Goal: Task Accomplishment & Management: Complete application form

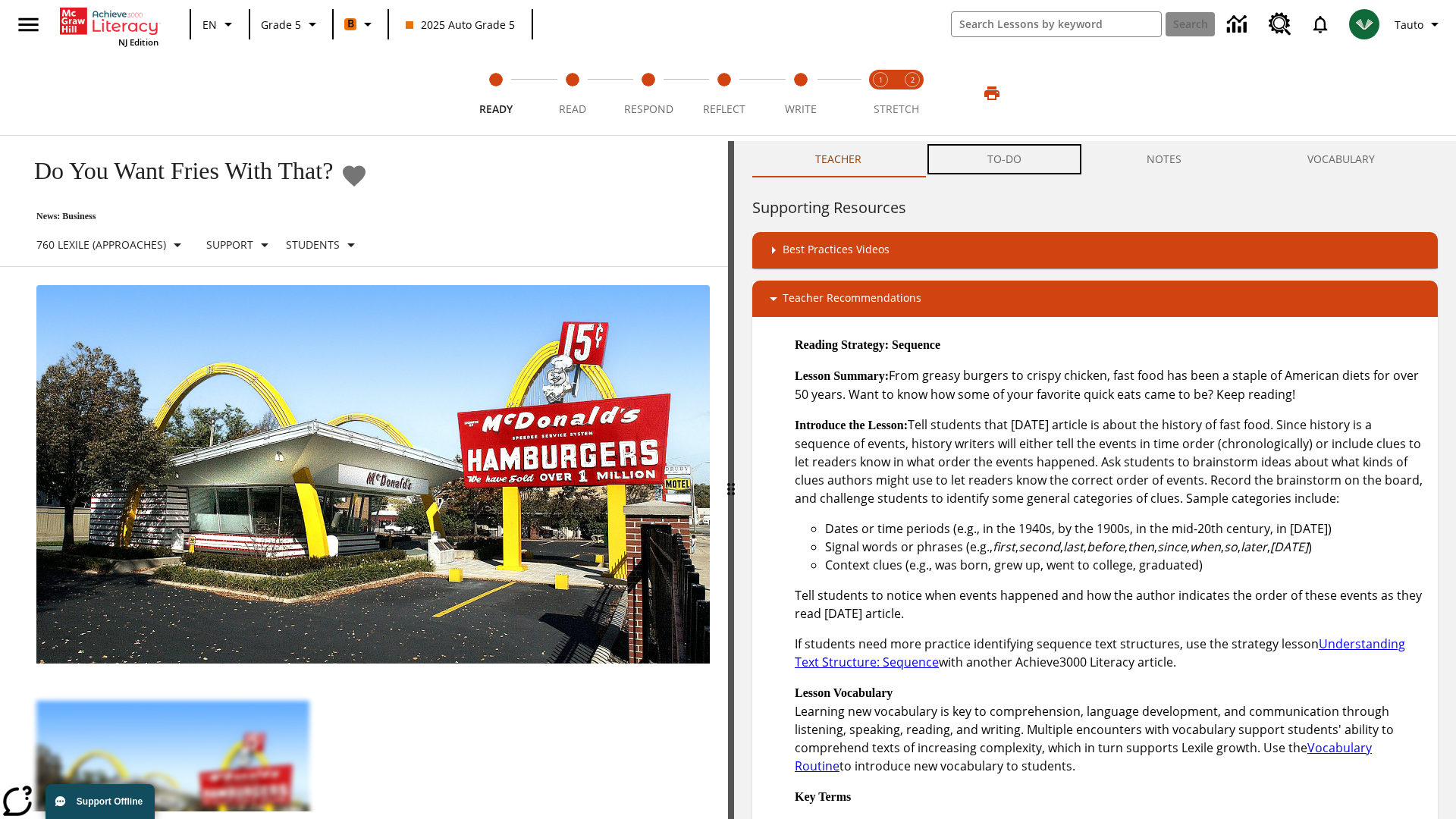
click at [1004, 159] on button "TO-DO" at bounding box center [1004, 159] width 160 height 36
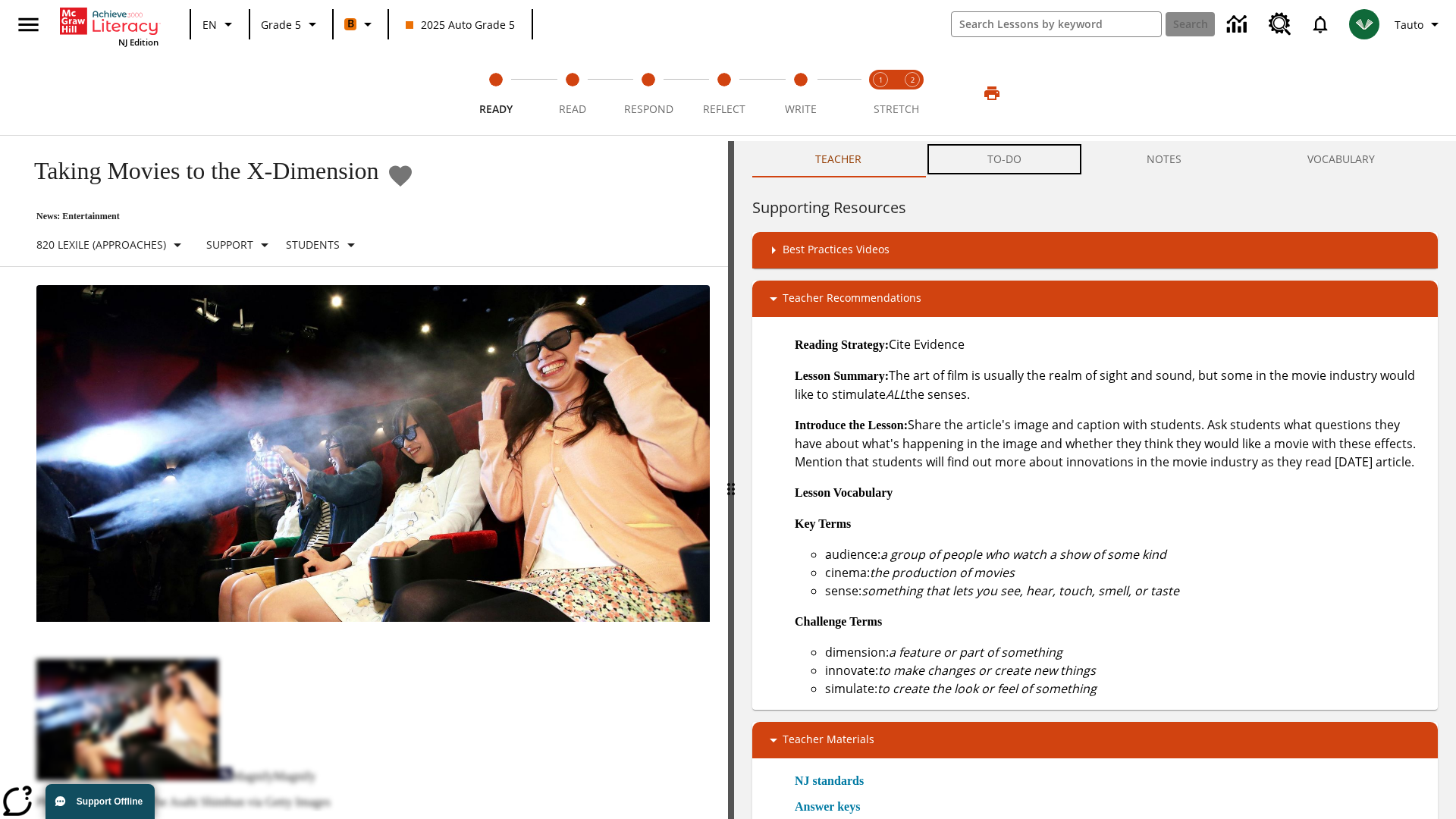
click at [1004, 159] on button "TO-DO" at bounding box center [1004, 159] width 160 height 36
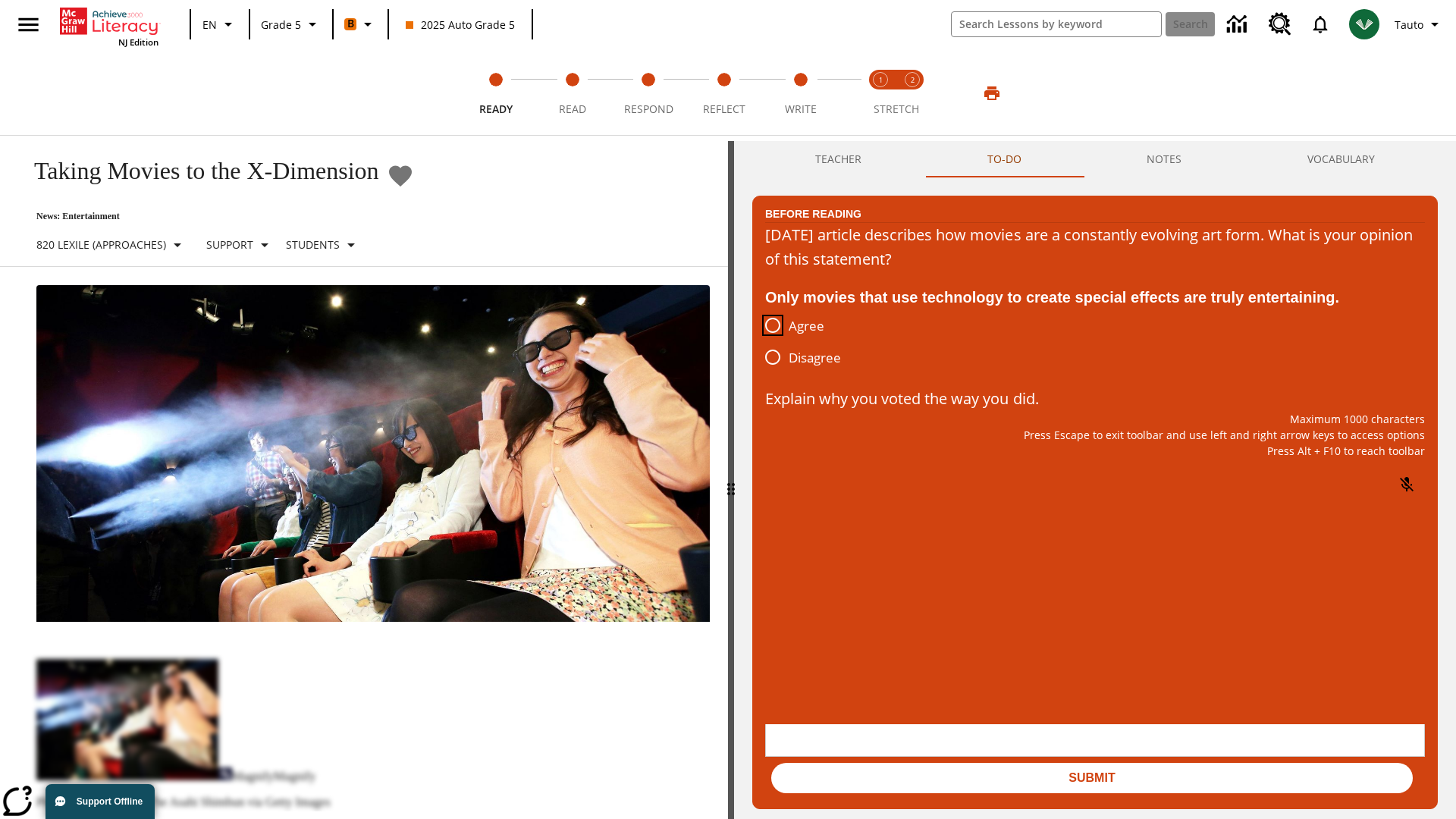
click at [772, 326] on input "Agree" at bounding box center [772, 325] width 32 height 32
radio input "true"
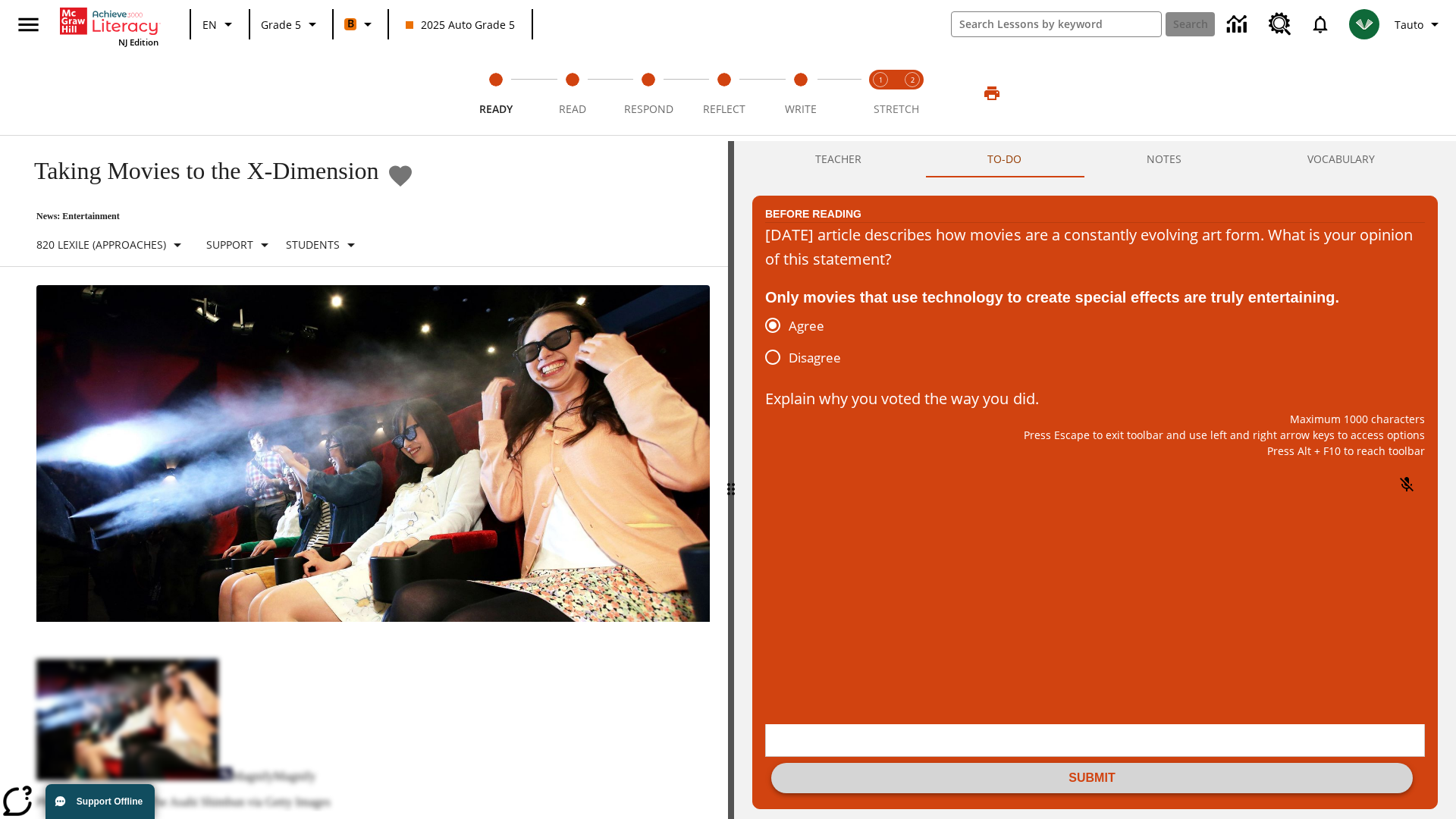
click at [1092, 763] on button "Submit" at bounding box center [1092, 778] width 641 height 30
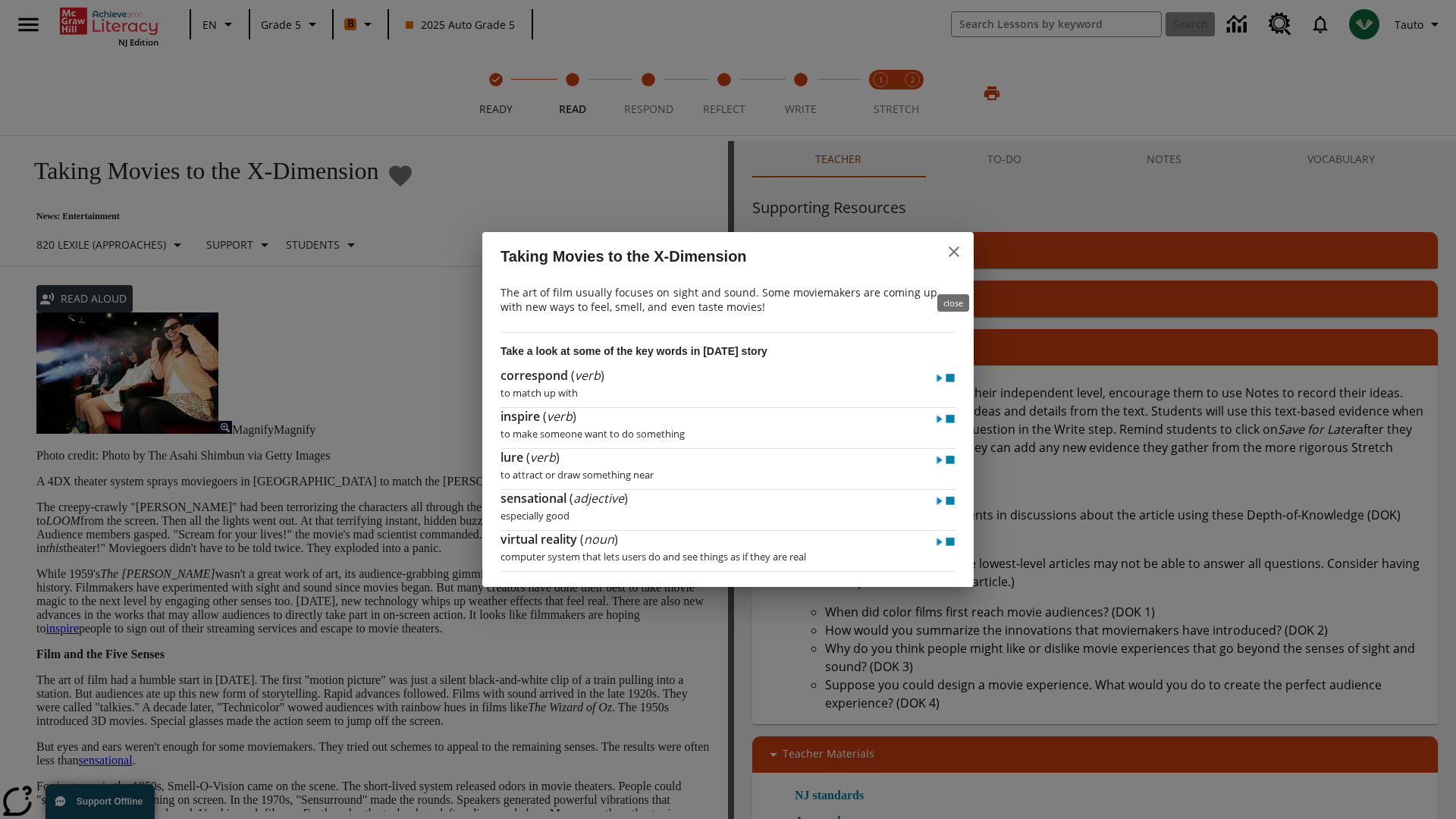
click at [953, 257] on icon "close" at bounding box center [954, 252] width 11 height 11
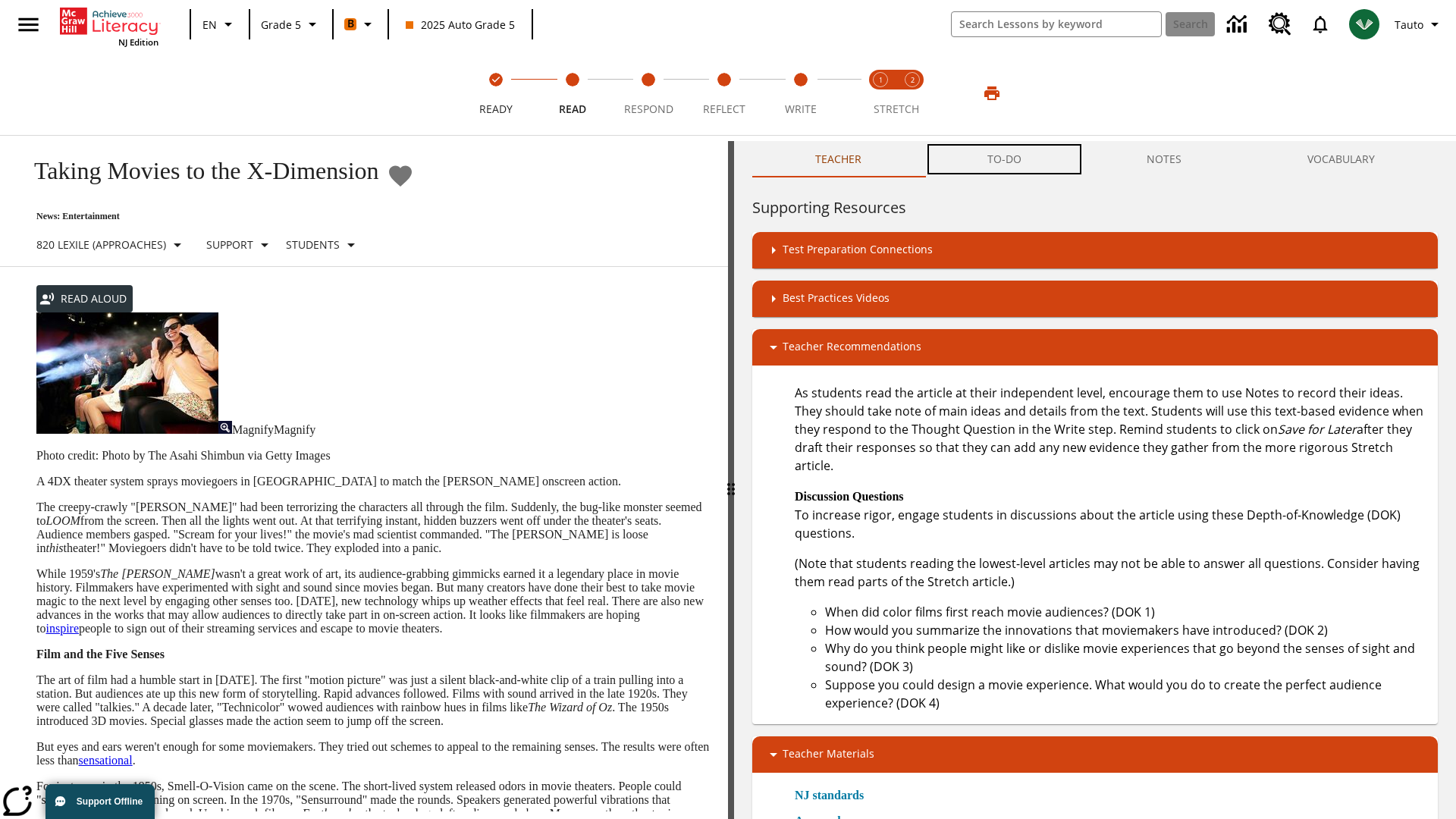
scroll to position [1, 0]
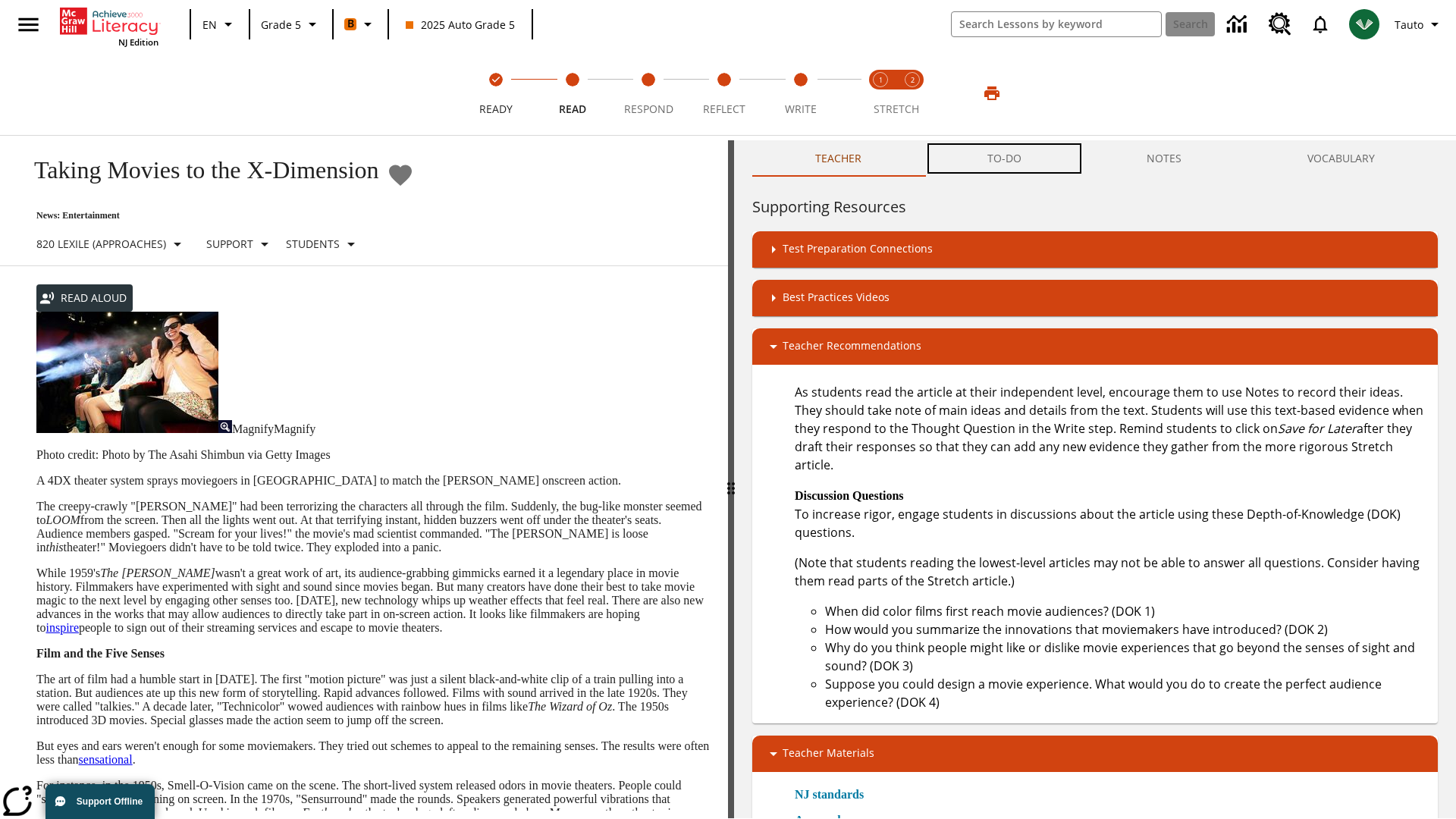
click at [1004, 159] on button "TO-DO" at bounding box center [1004, 159] width 160 height 36
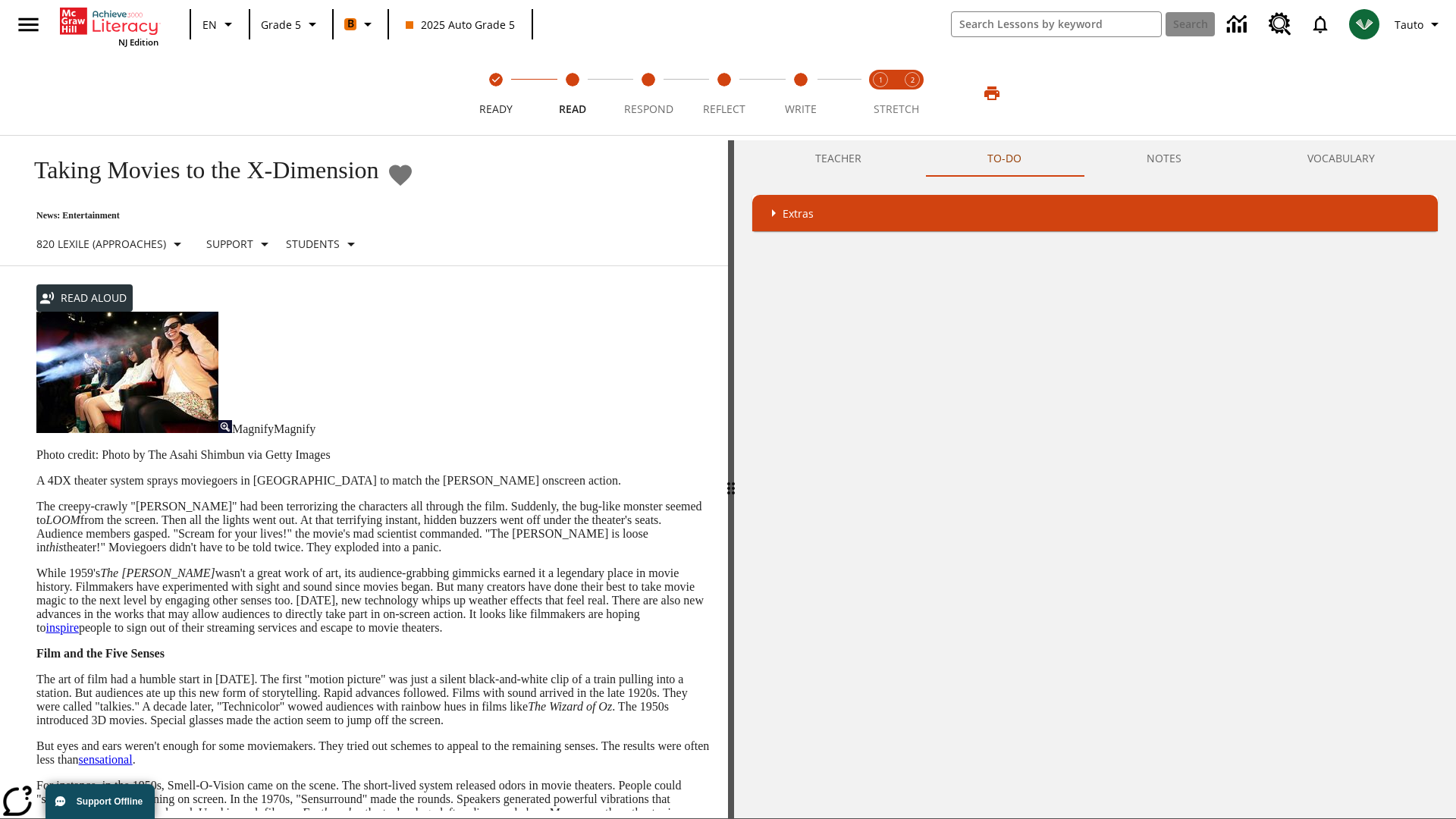
scroll to position [301, 0]
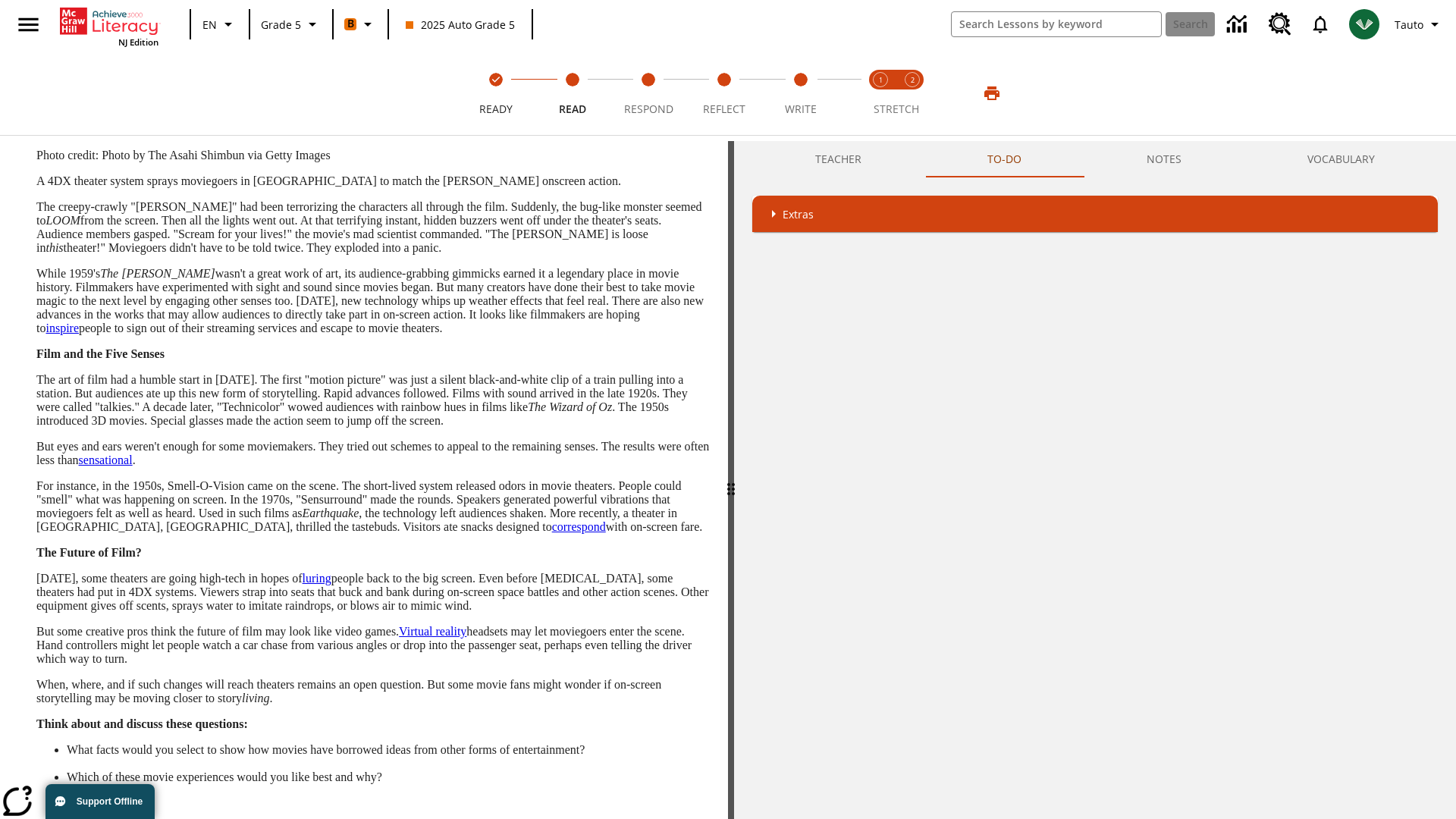
click at [684, 818] on button "Next" at bounding box center [685, 834] width 51 height 28
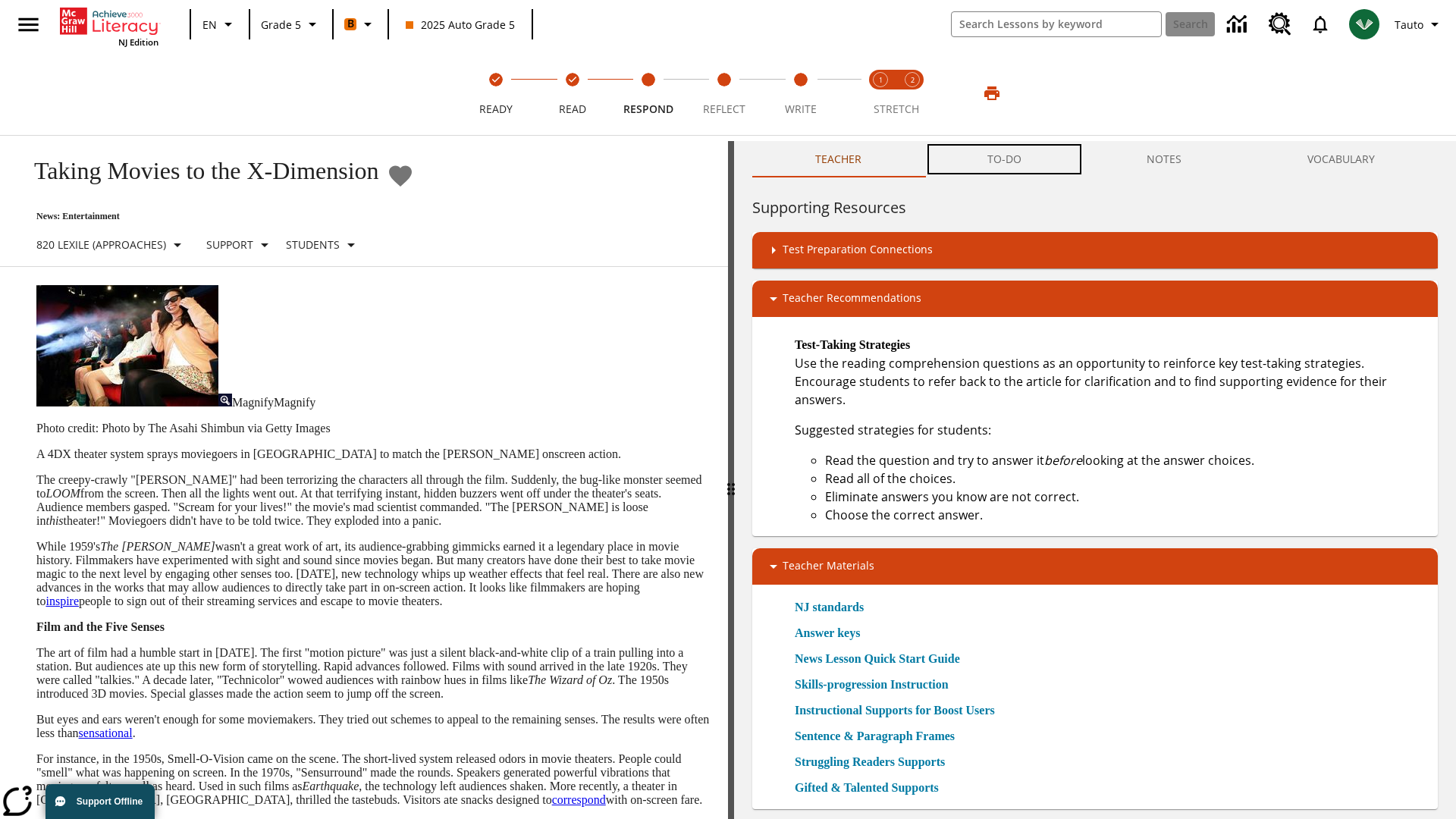
scroll to position [1, 0]
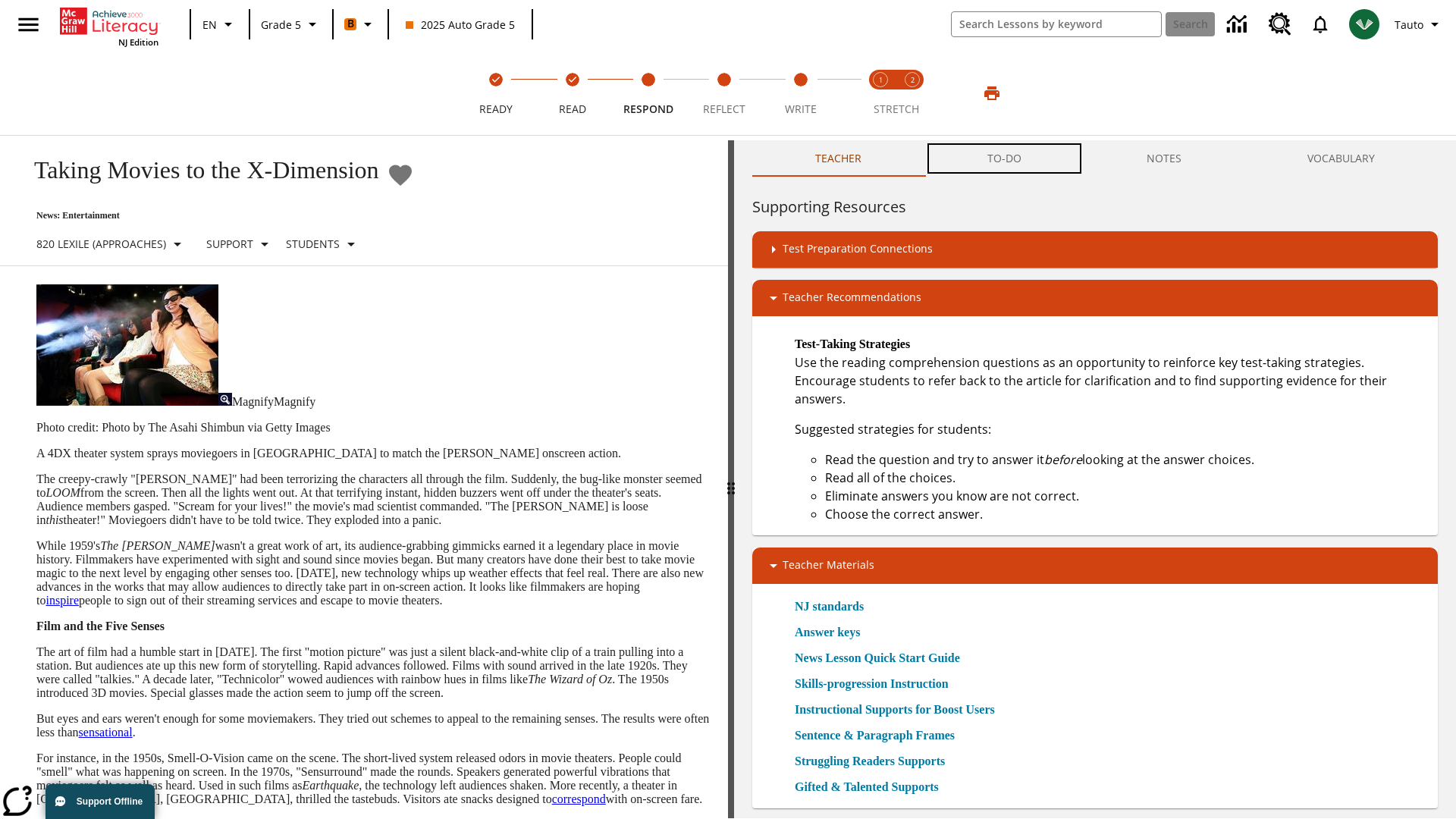
click at [1004, 159] on button "TO-DO" at bounding box center [1004, 159] width 160 height 36
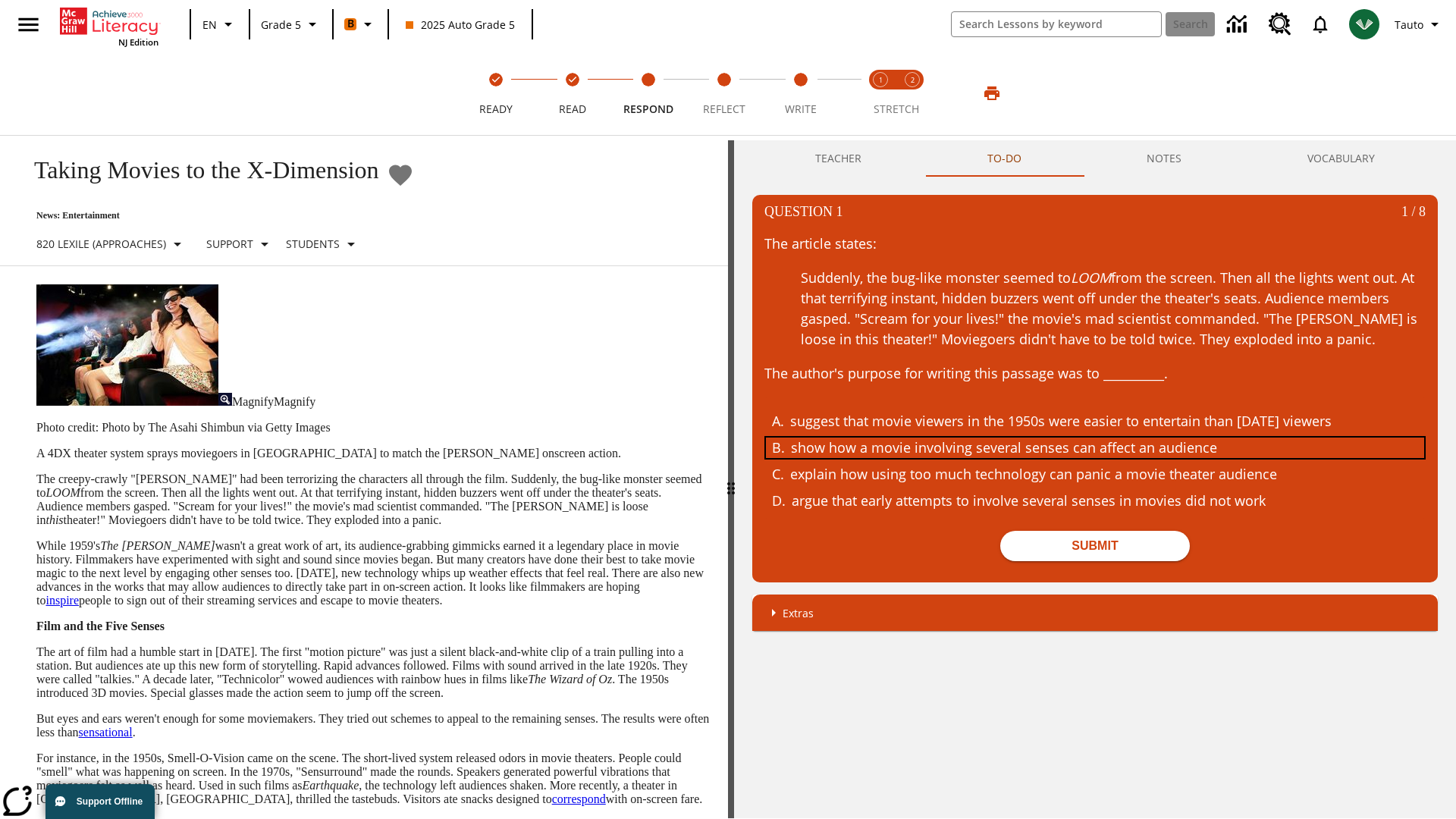
click at [1095, 447] on div "show how a movie involving several senses can affect an audience" at bounding box center [1084, 447] width 586 height 20
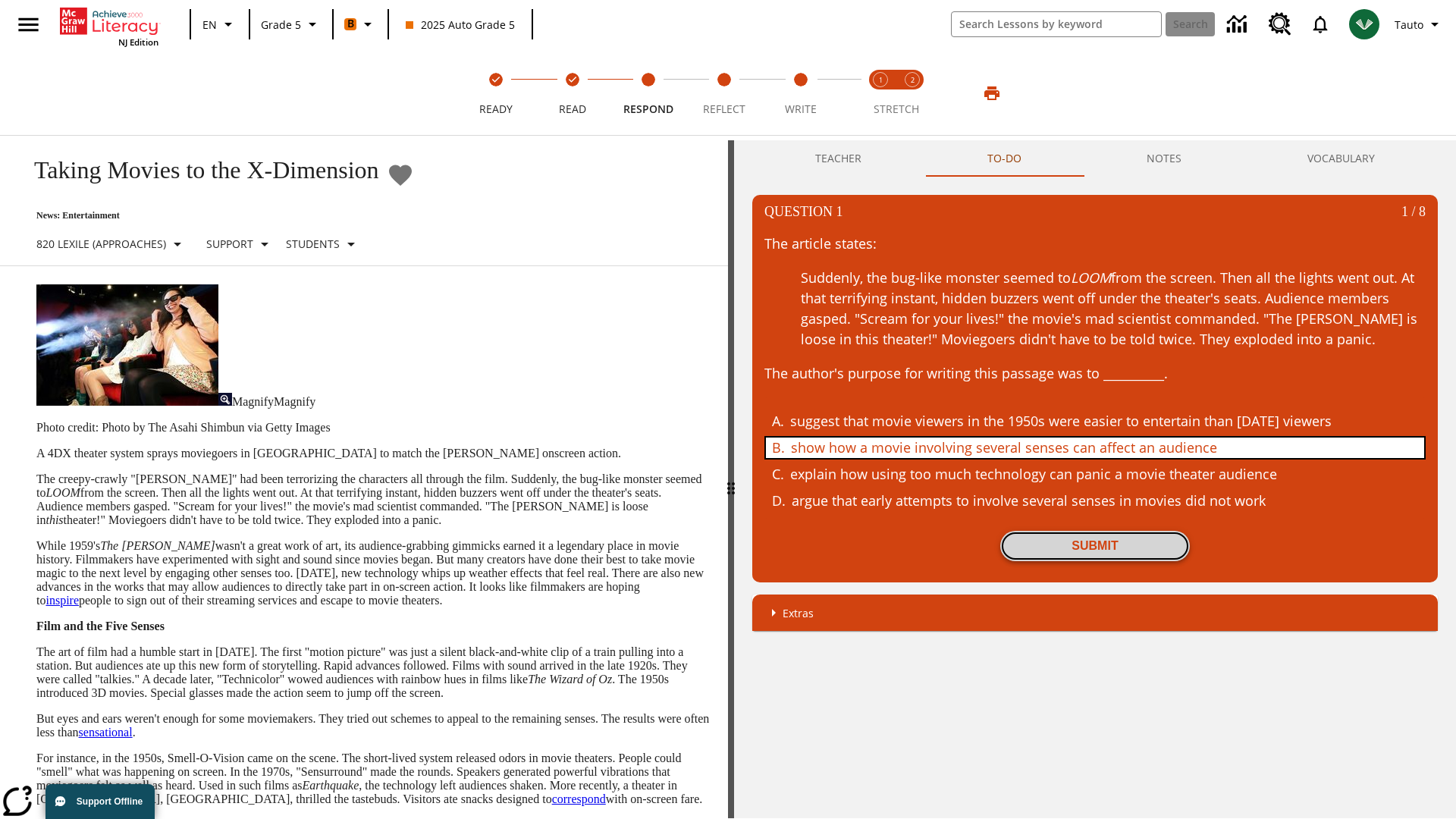
click at [1095, 546] on button "Submit" at bounding box center [1095, 546] width 189 height 30
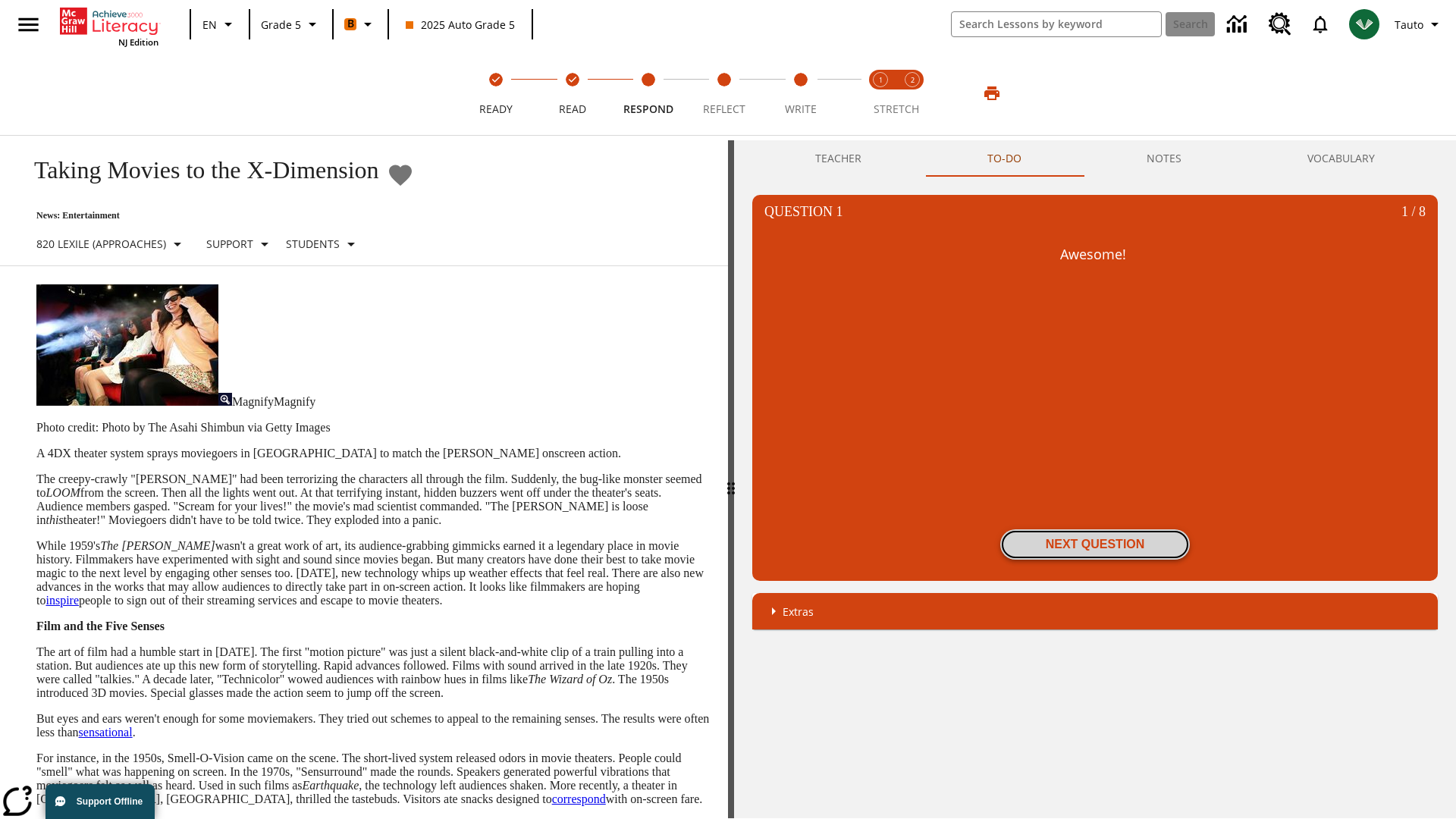
click at [1095, 545] on button "Next Question" at bounding box center [1095, 544] width 189 height 30
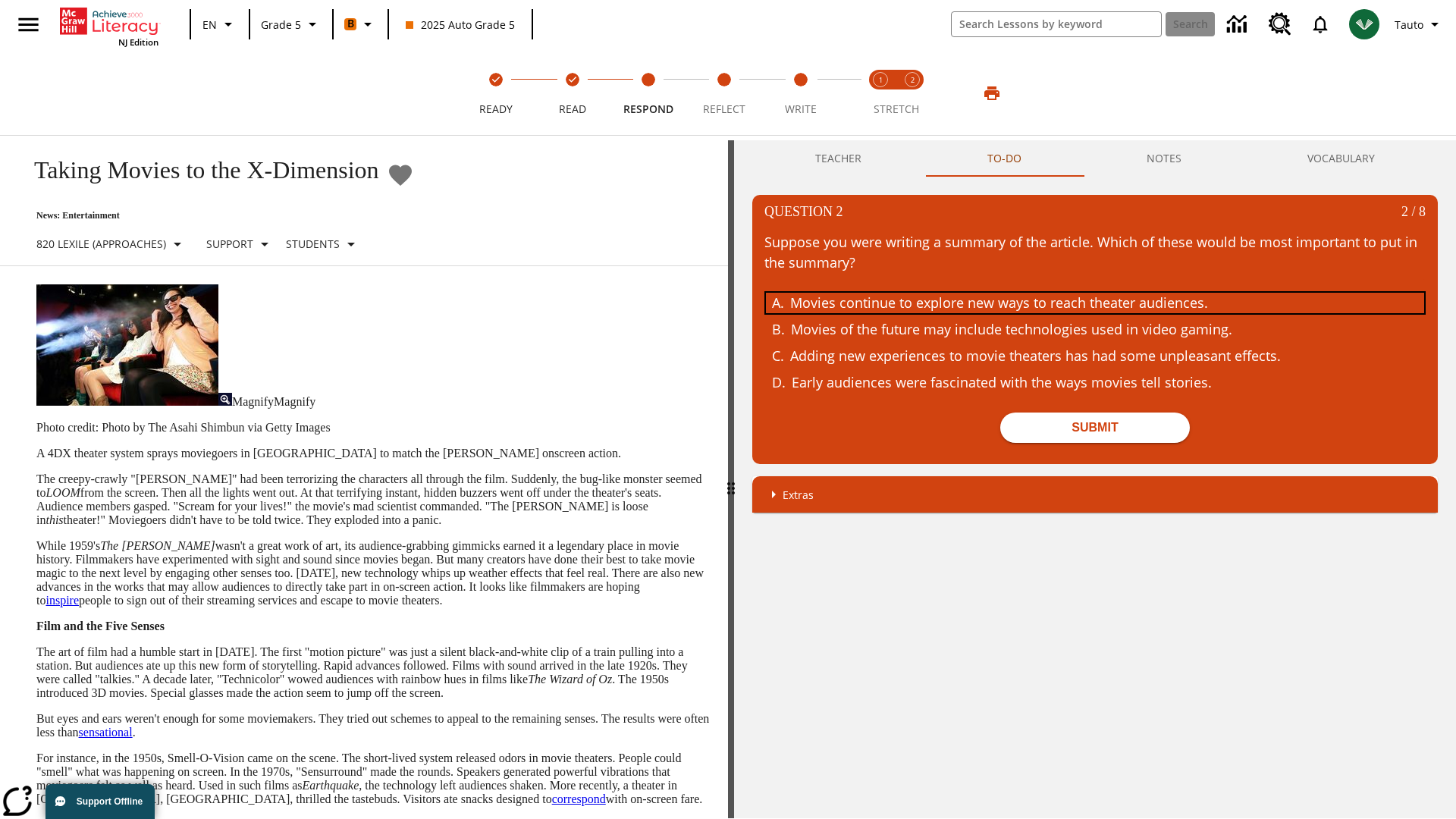
click at [1095, 302] on div "Movies continue to explore new ways to reach theater audiences." at bounding box center [1084, 302] width 586 height 20
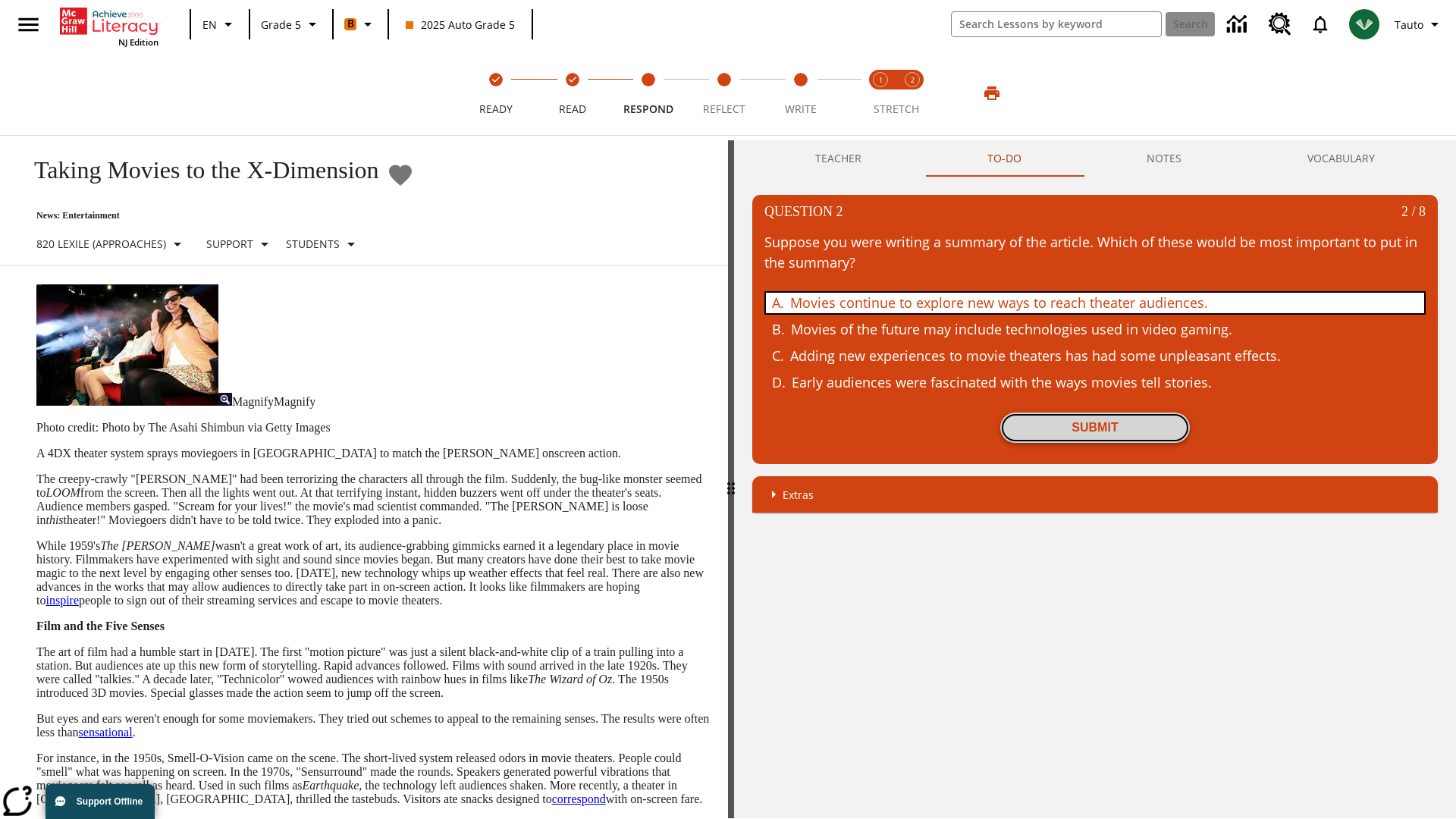
click at [1095, 428] on button "Submit" at bounding box center [1095, 427] width 189 height 30
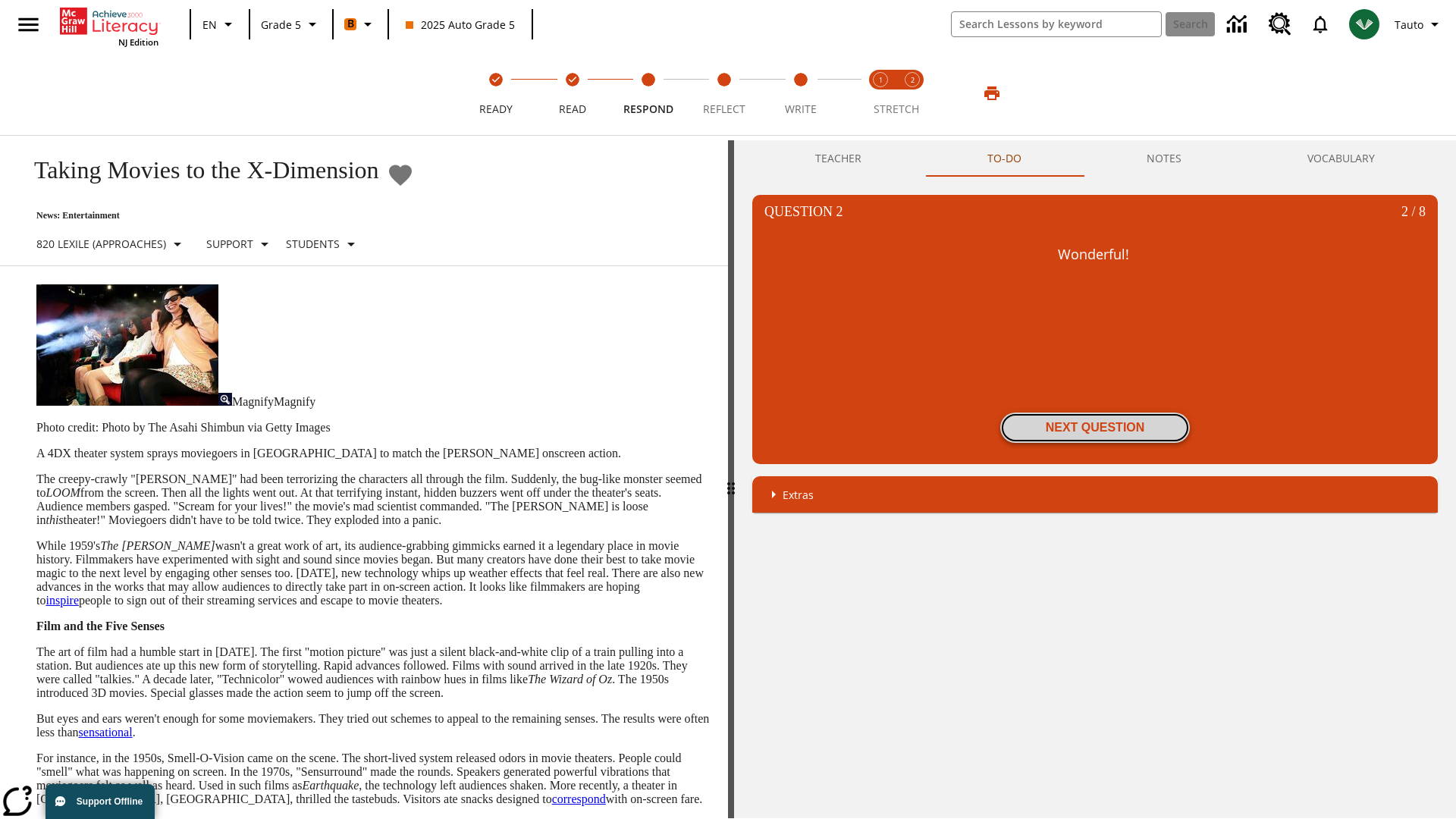
click at [1095, 428] on button "Next Question" at bounding box center [1095, 427] width 189 height 30
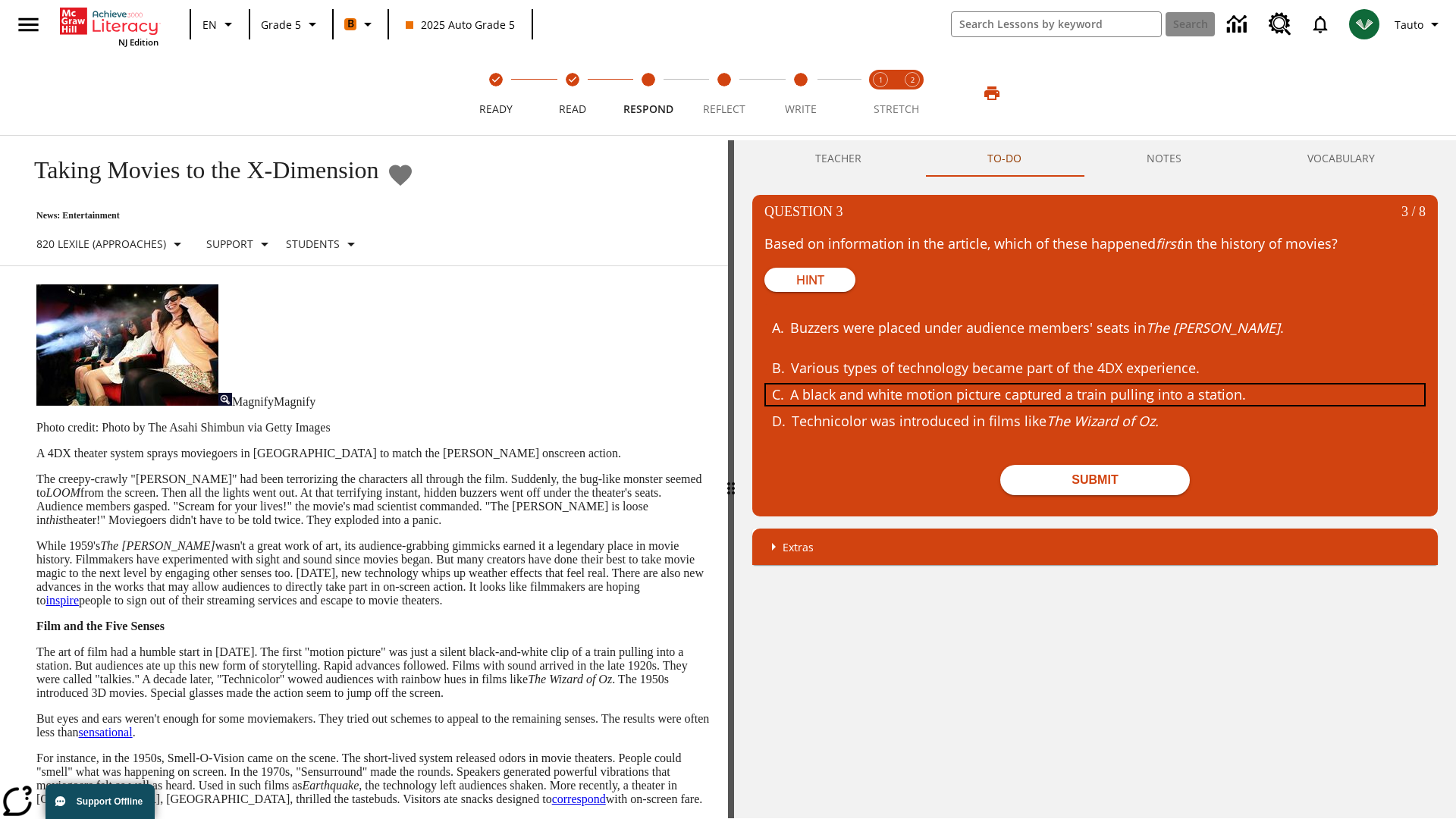
click at [1095, 394] on div "A black and white motion picture captured a train pulling into a station." at bounding box center [1084, 394] width 586 height 20
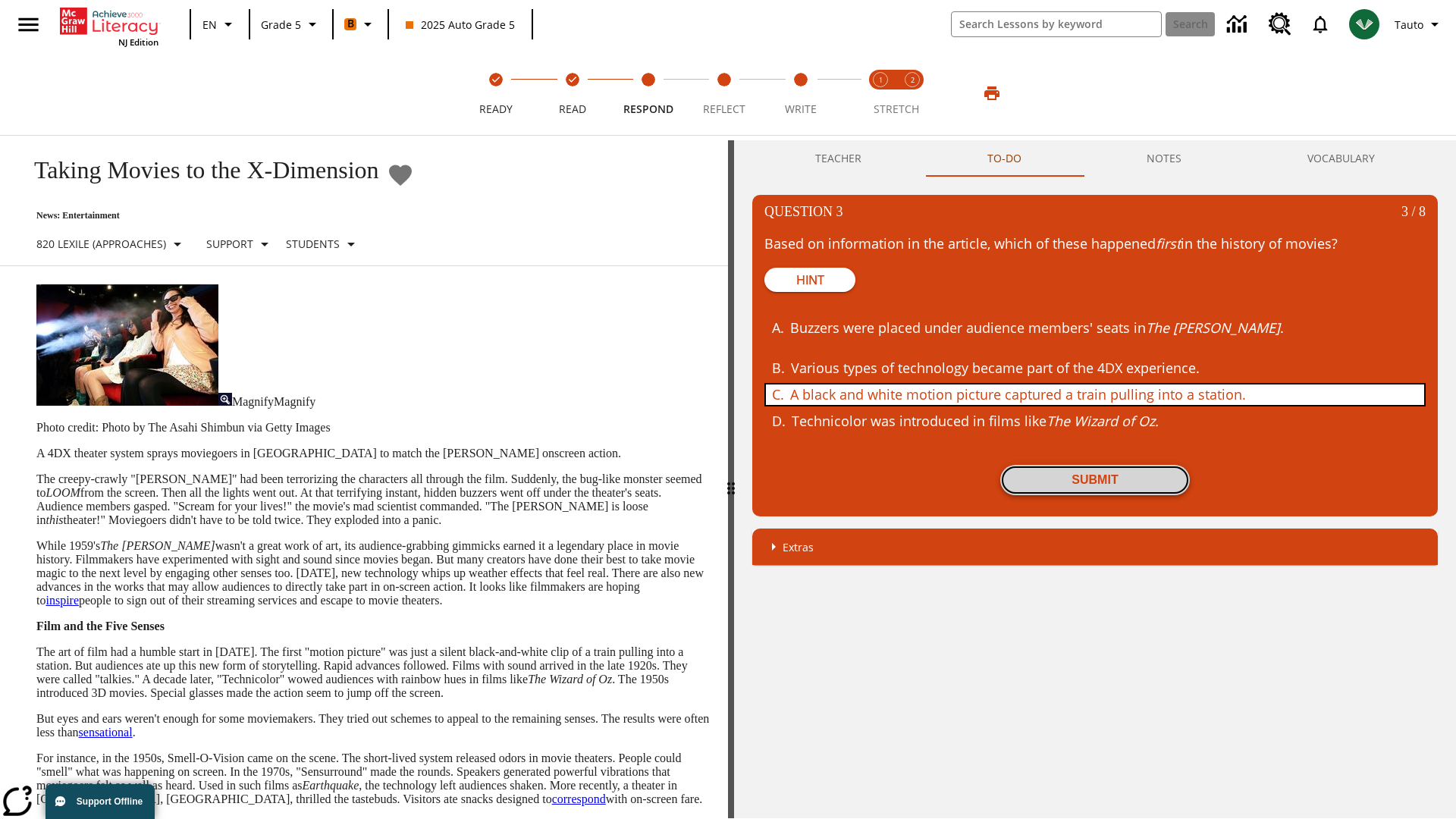
click at [1095, 480] on button "Submit" at bounding box center [1095, 479] width 189 height 30
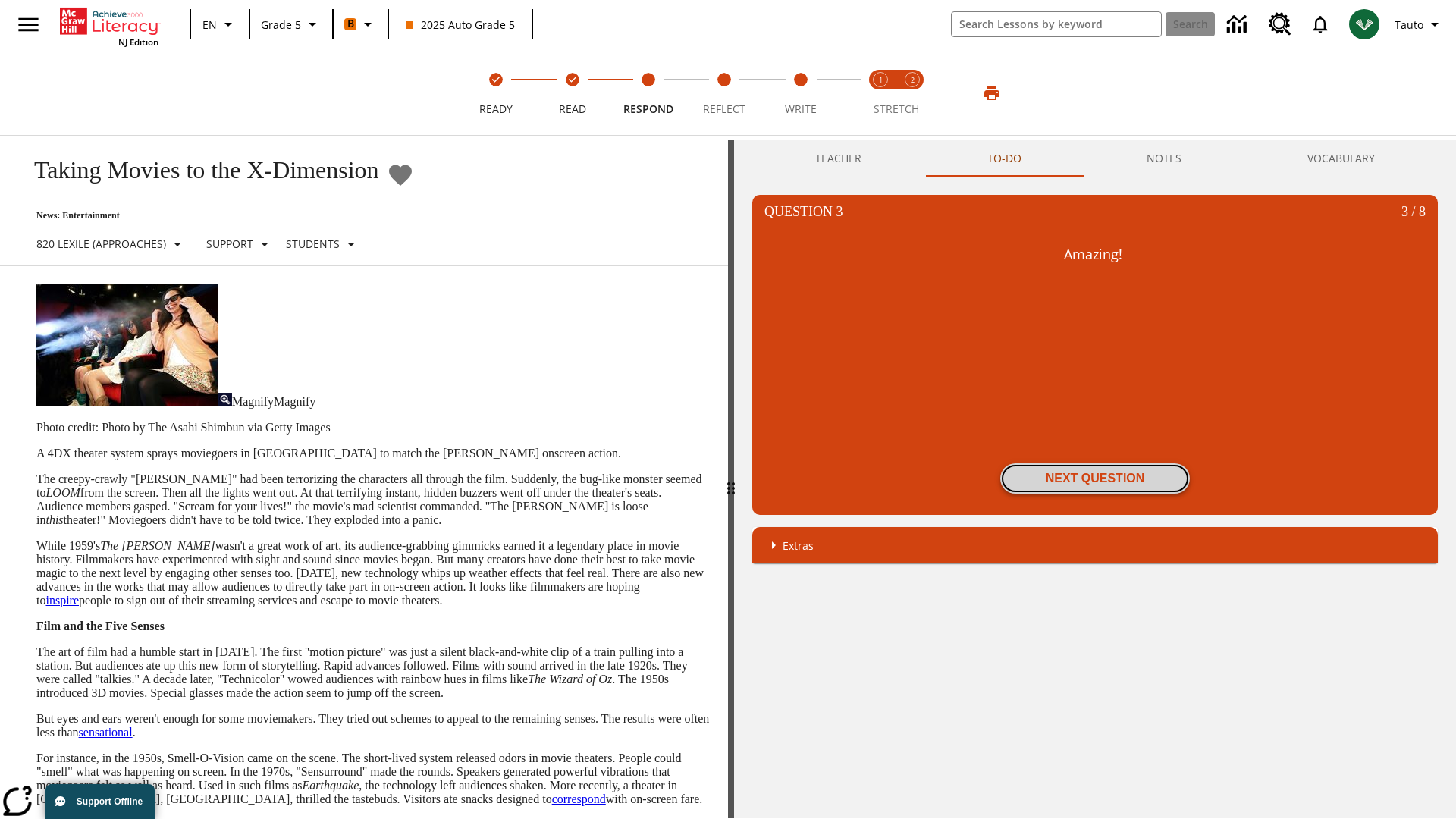
click at [1095, 478] on button "Next Question" at bounding box center [1095, 478] width 189 height 30
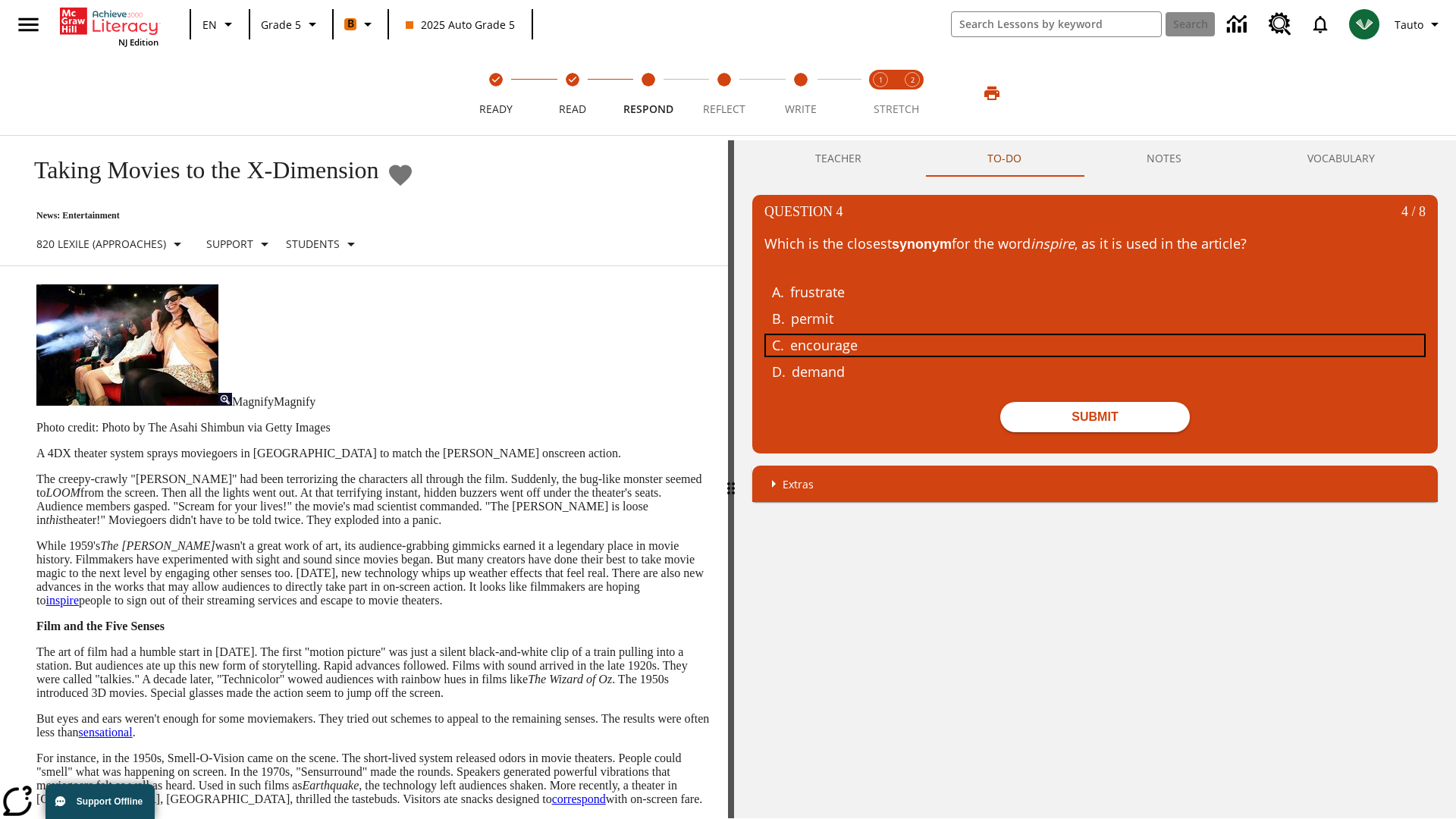
click at [1095, 344] on div "encourage" at bounding box center [1084, 345] width 586 height 20
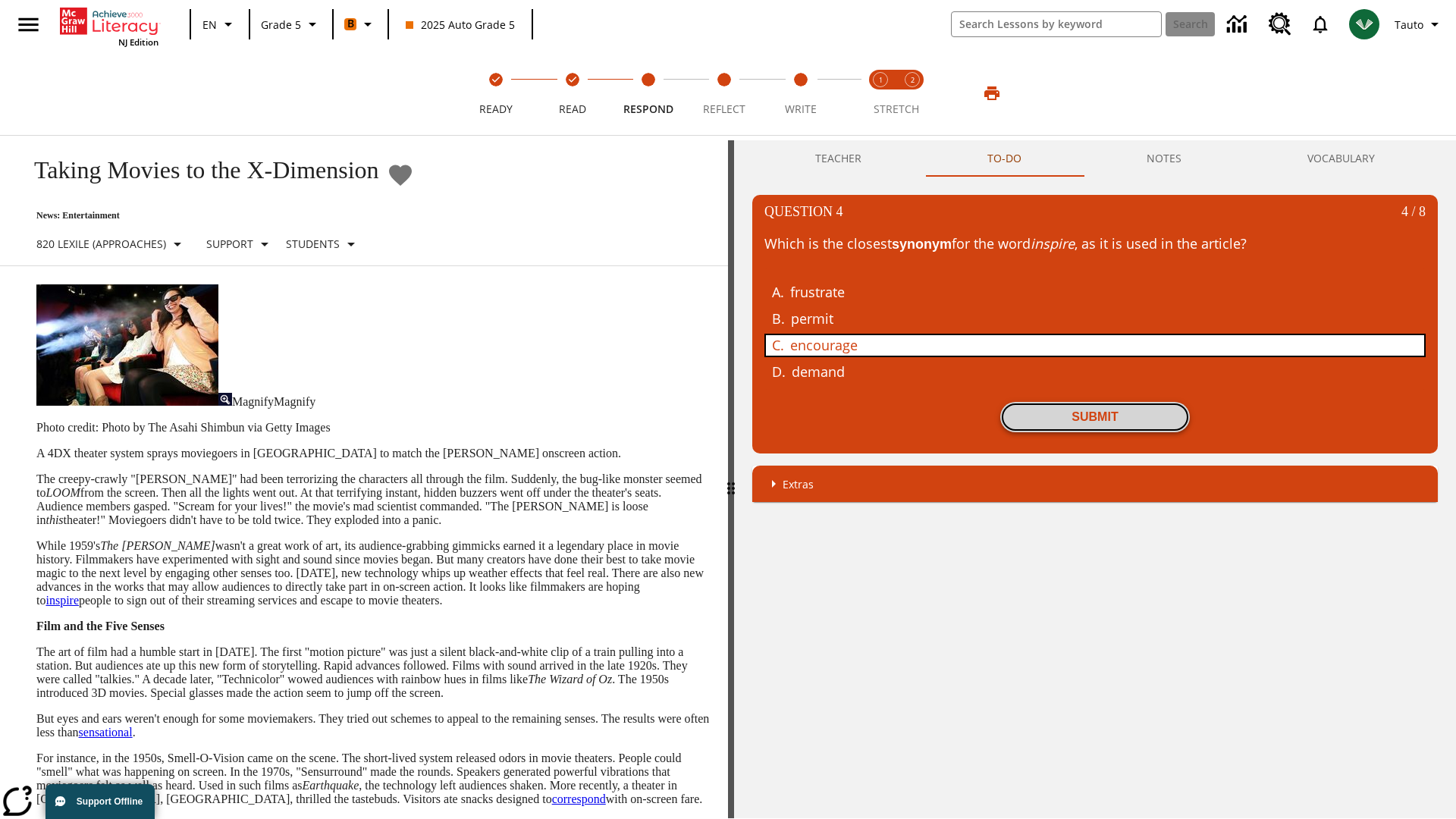
click at [1095, 416] on button "Submit" at bounding box center [1095, 416] width 189 height 30
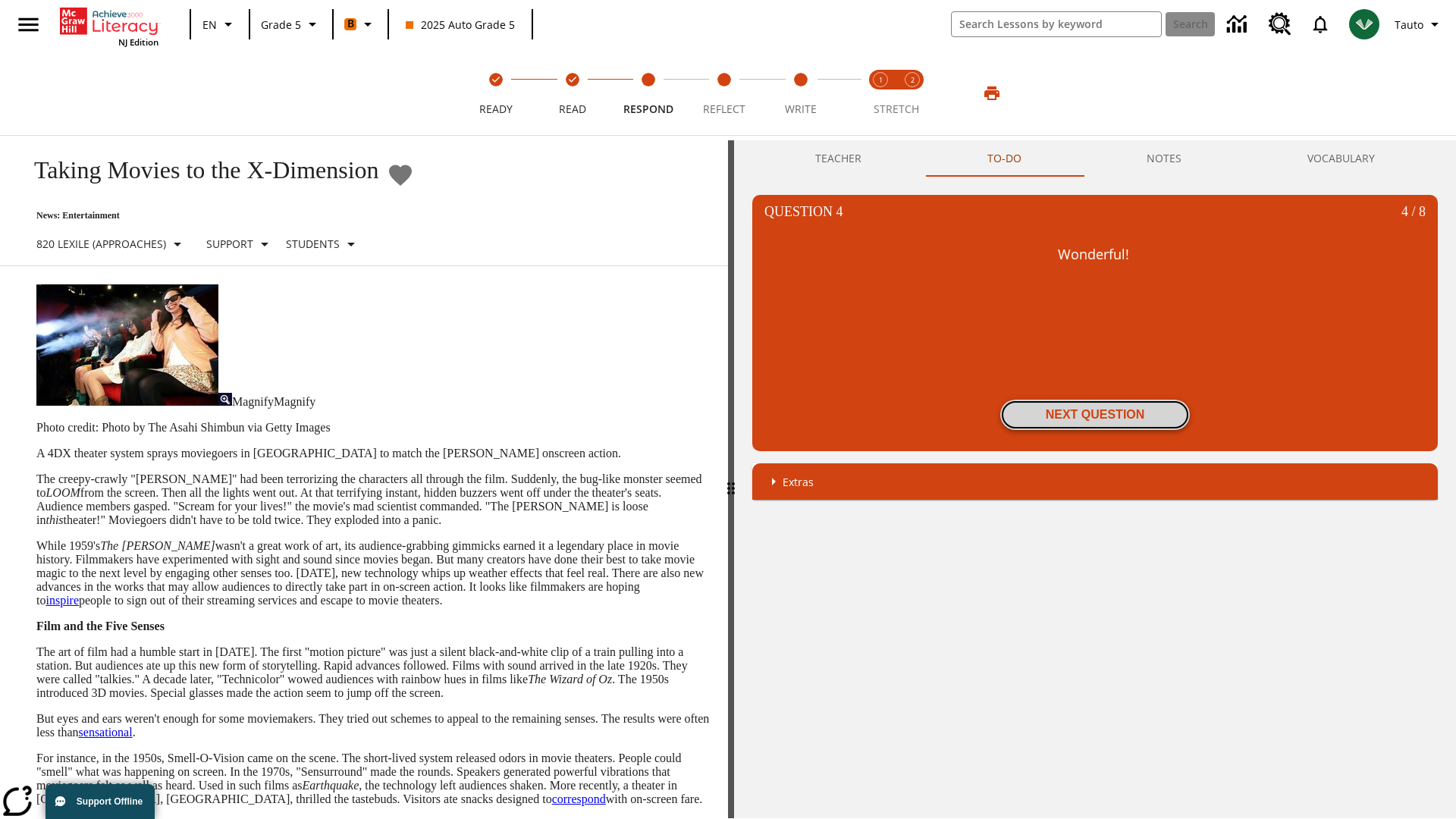
click at [1095, 415] on button "Next Question" at bounding box center [1095, 415] width 189 height 30
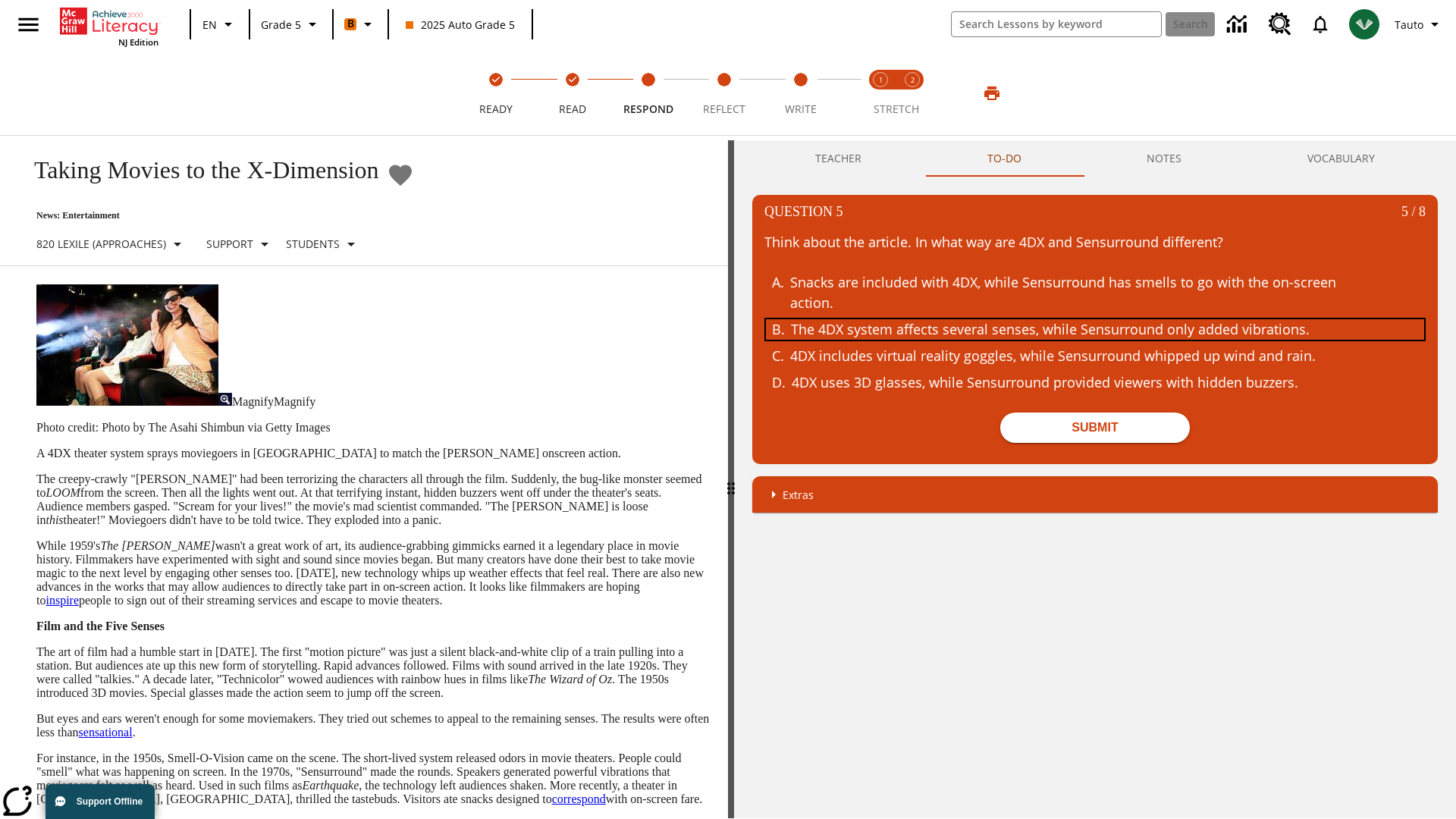
click at [1095, 329] on div "The 4DX system affects several senses, while Sensurround only added vibrations." at bounding box center [1084, 330] width 586 height 20
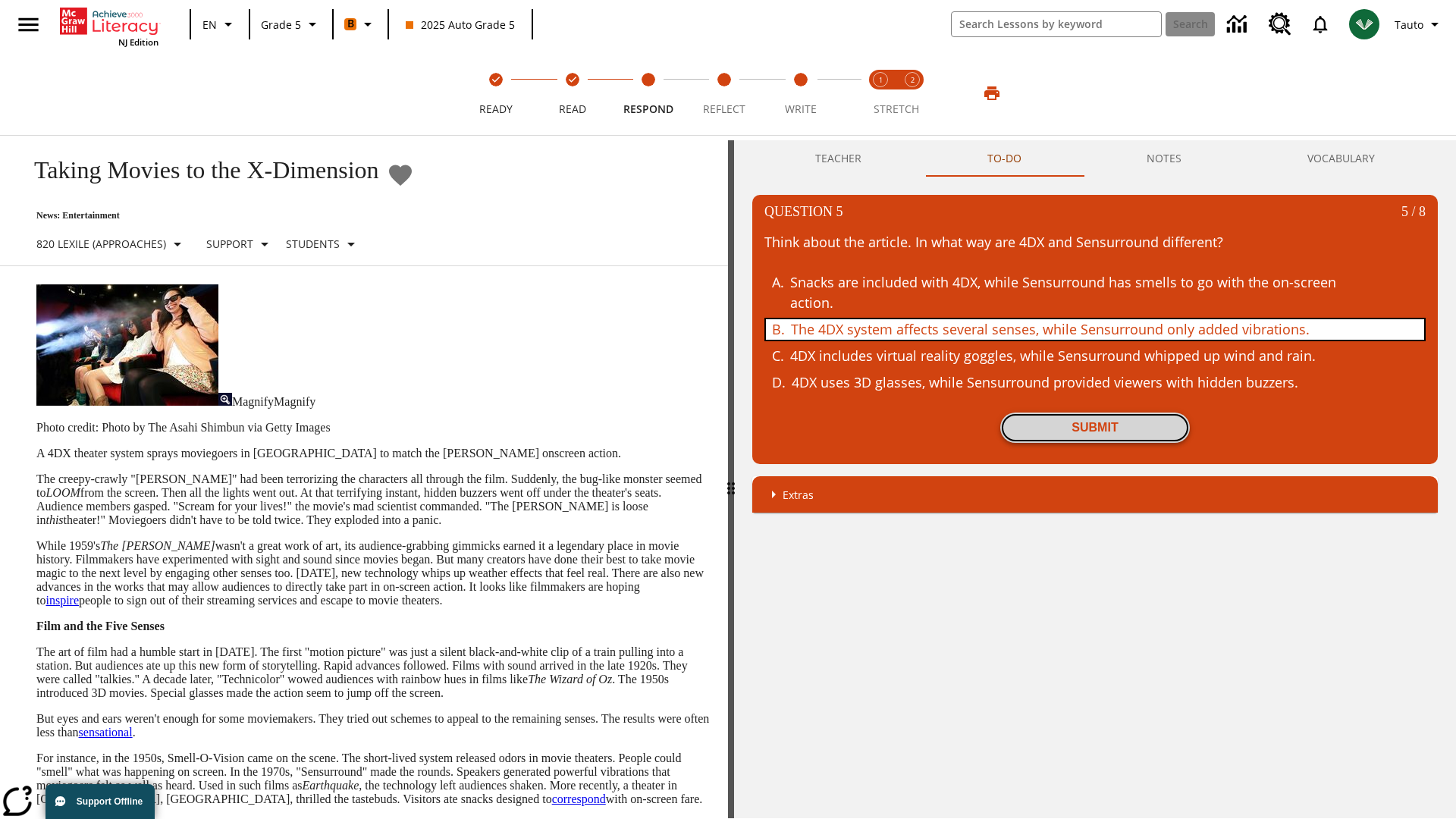
click at [1095, 428] on button "Submit" at bounding box center [1095, 427] width 189 height 30
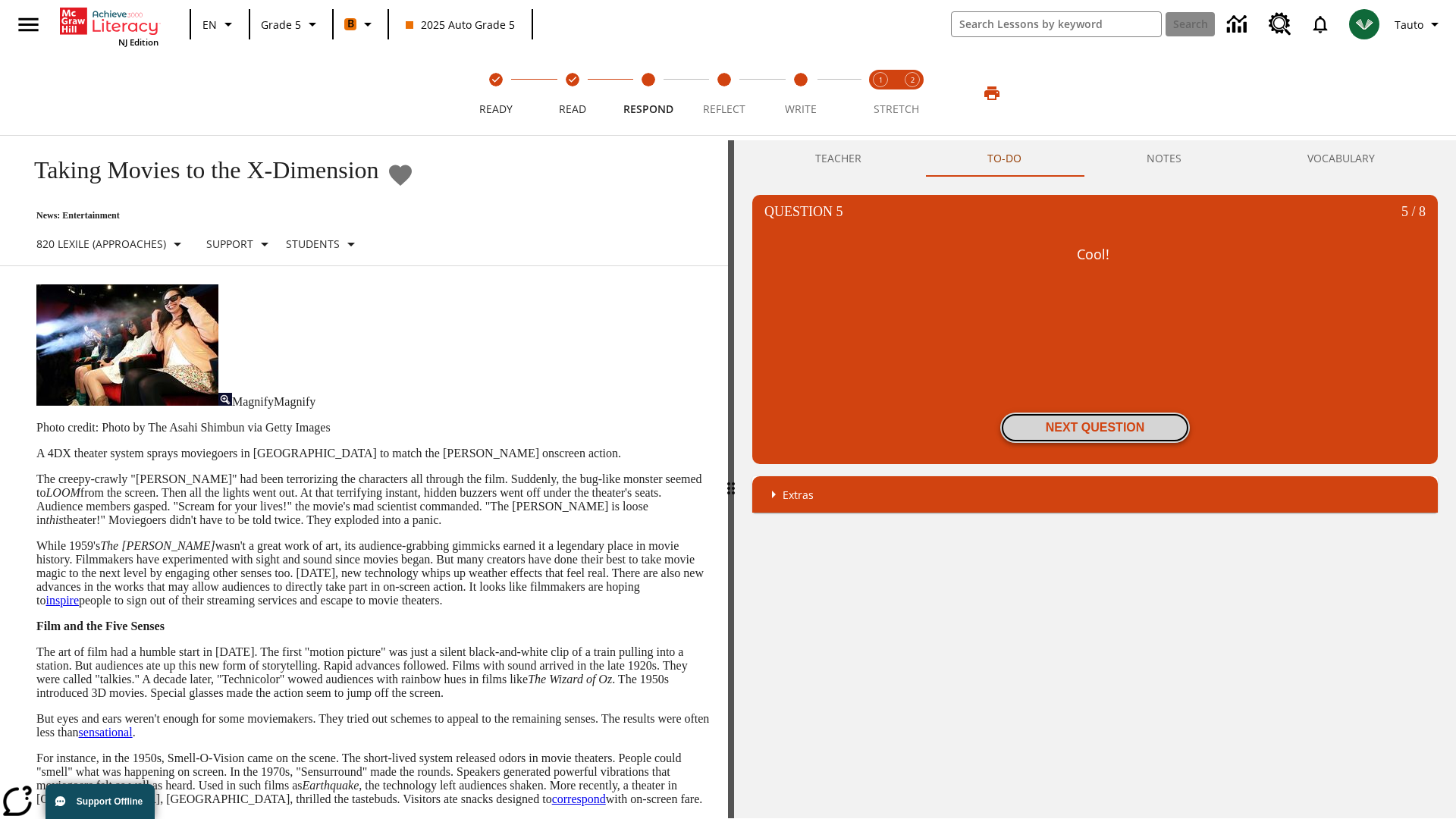
click at [1095, 428] on button "Next Question" at bounding box center [1095, 427] width 189 height 30
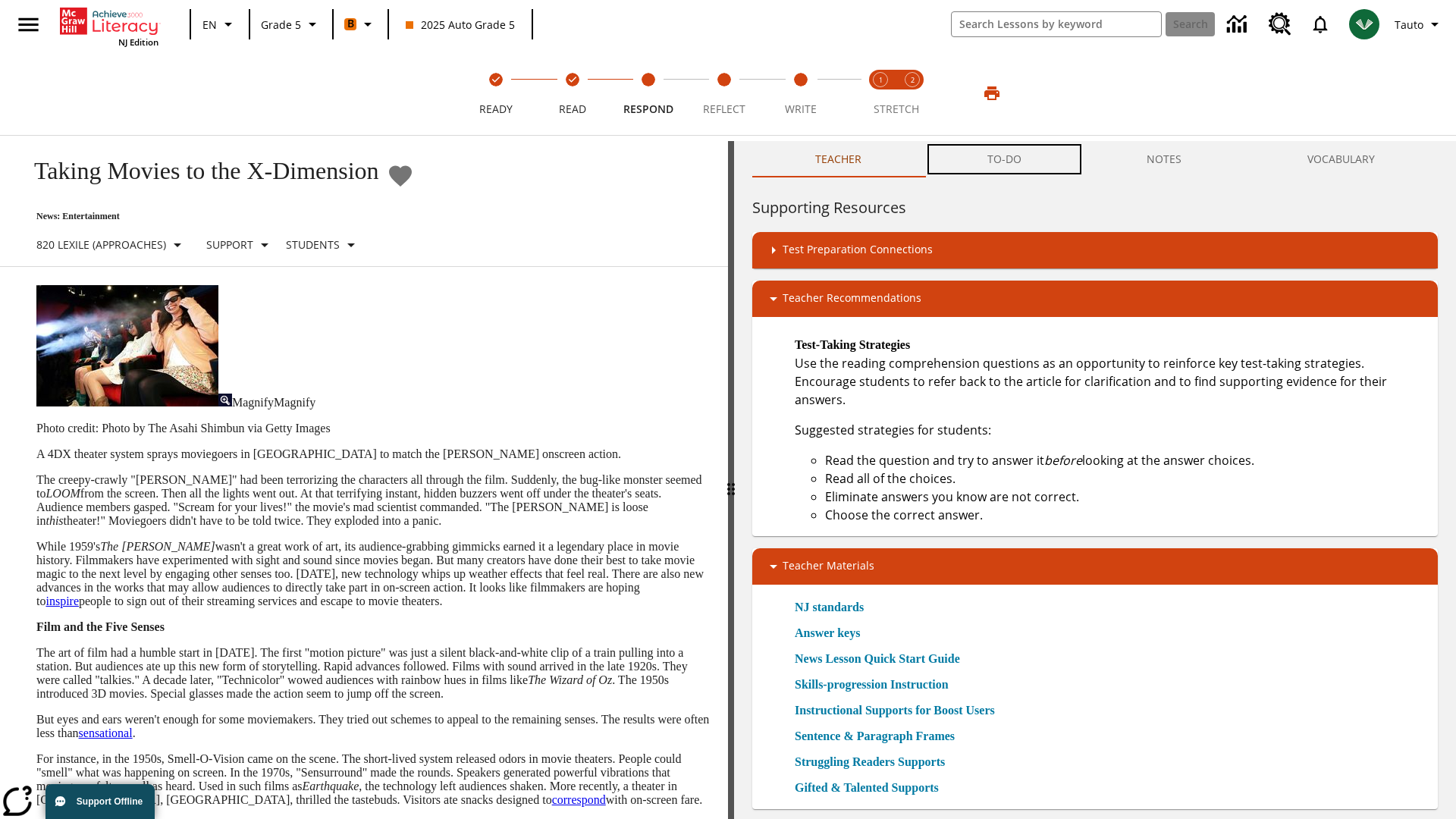
click at [1004, 159] on button "TO-DO" at bounding box center [1004, 159] width 160 height 36
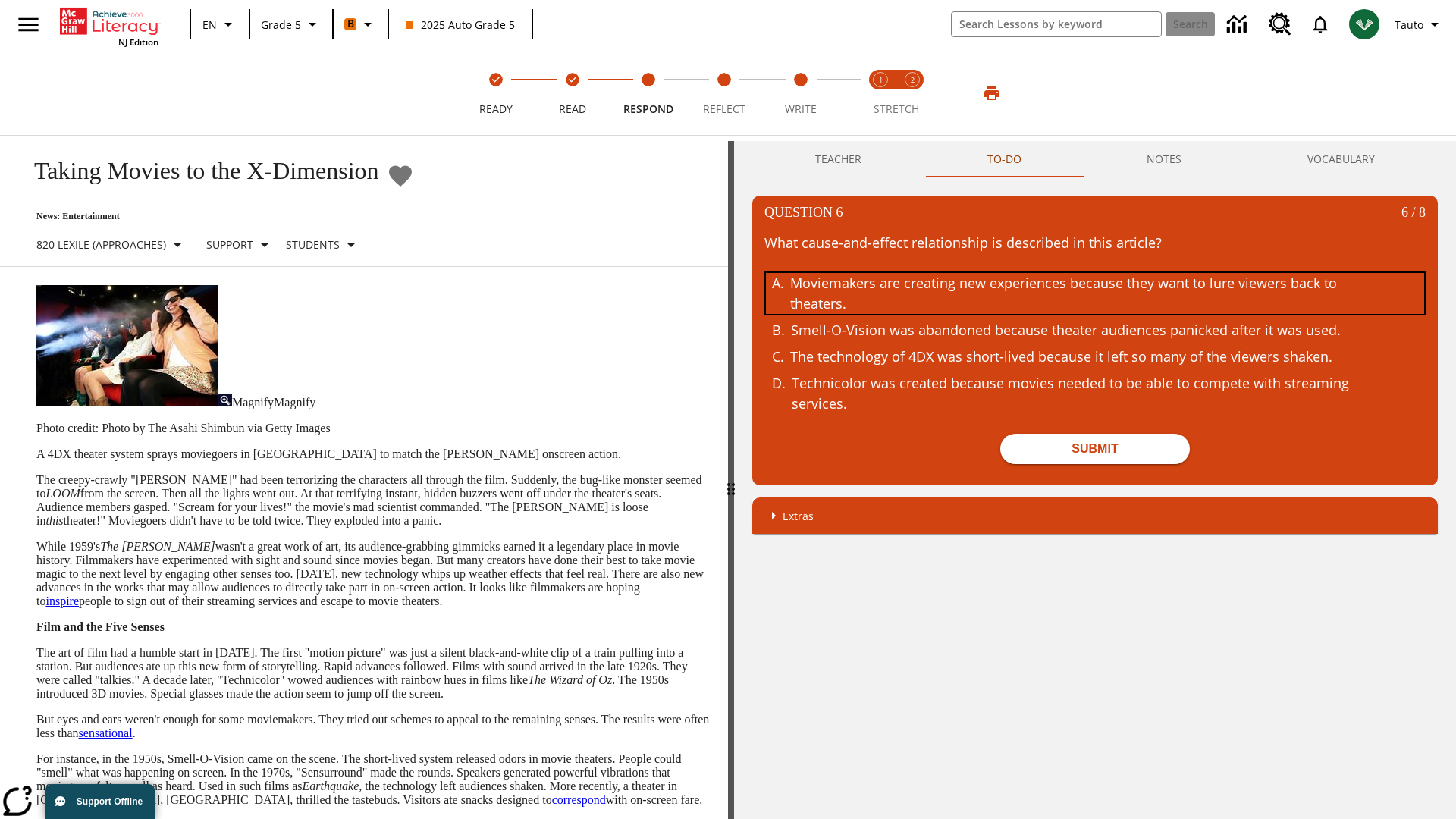
click at [1095, 293] on div "Moviemakers are creating new experiences because they want to lure viewers back…" at bounding box center [1084, 293] width 586 height 41
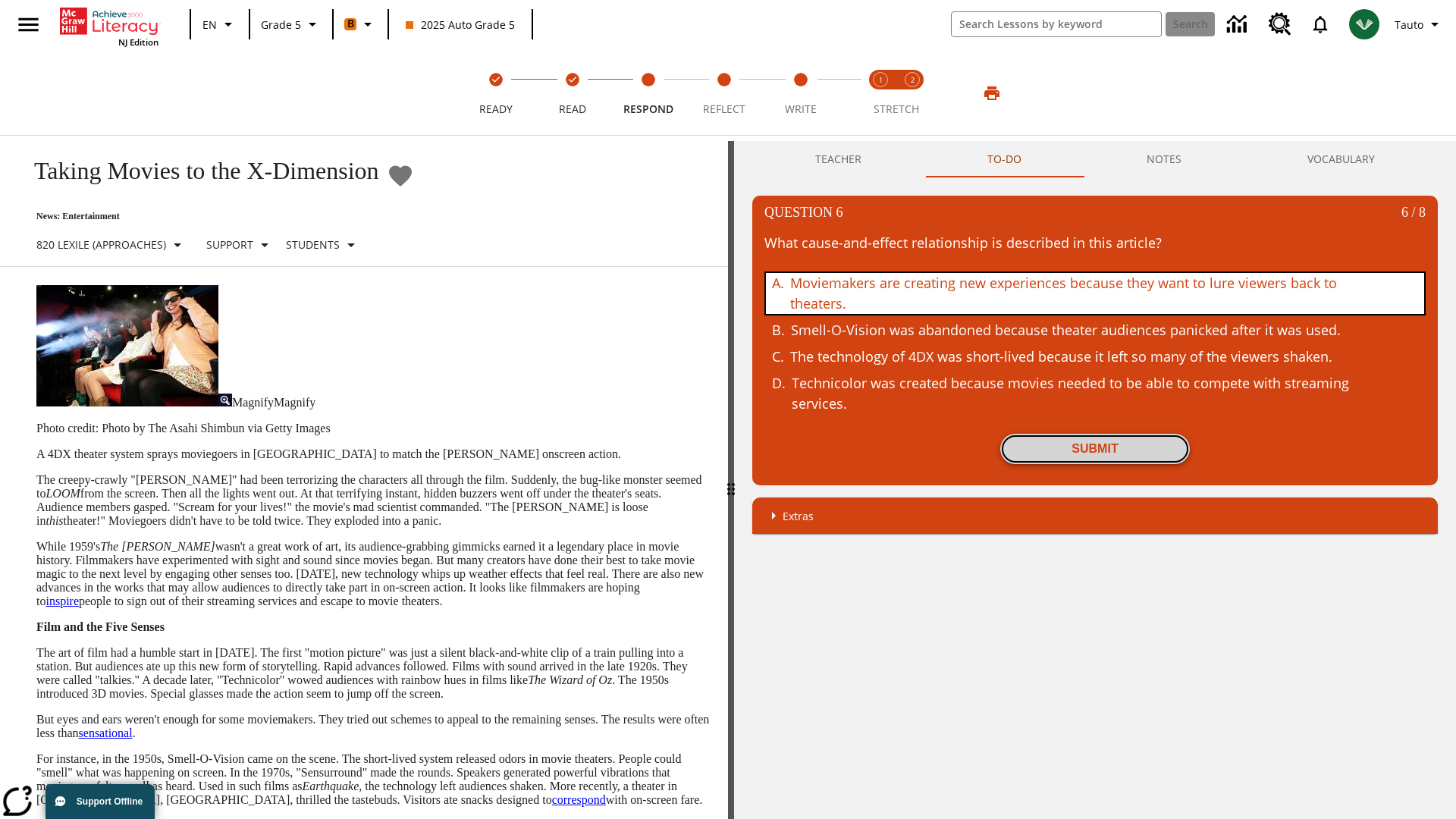
click at [1095, 449] on button "Submit" at bounding box center [1095, 448] width 189 height 30
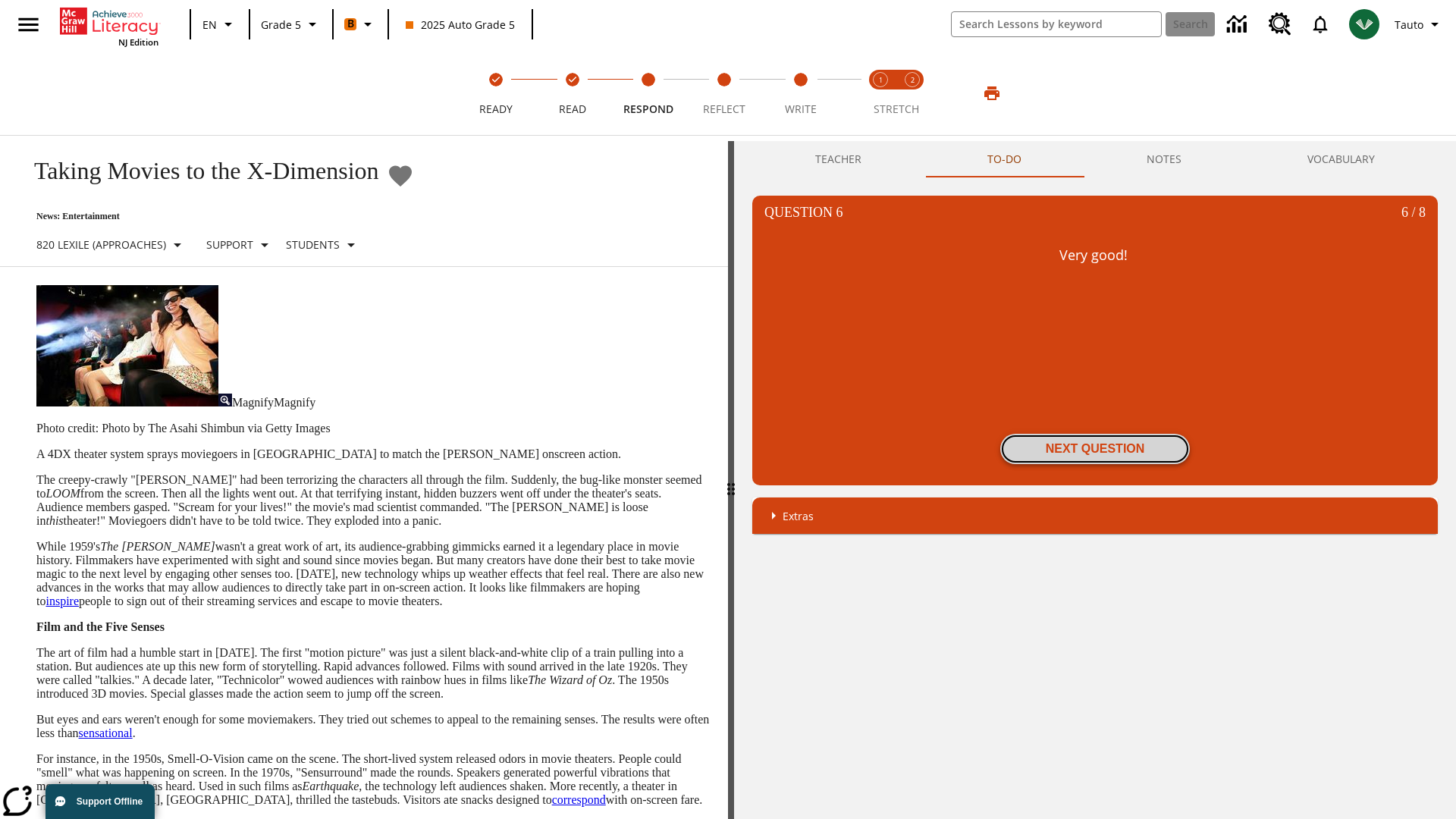
click at [1095, 449] on button "Next Question" at bounding box center [1095, 448] width 189 height 30
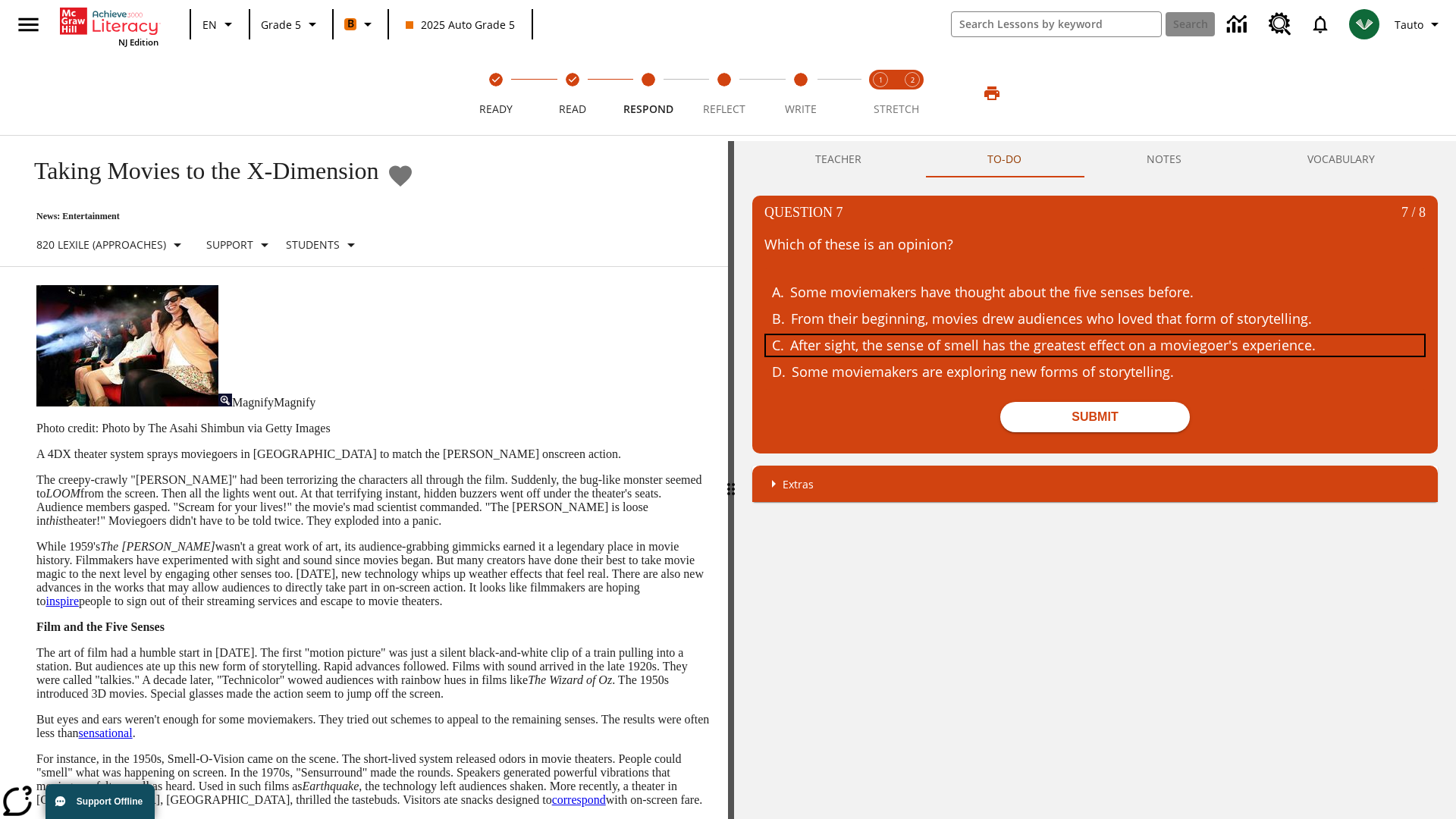
click at [1095, 345] on div "After sight, the sense of smell has the greatest effect on a moviegoer's experi…" at bounding box center [1084, 345] width 586 height 20
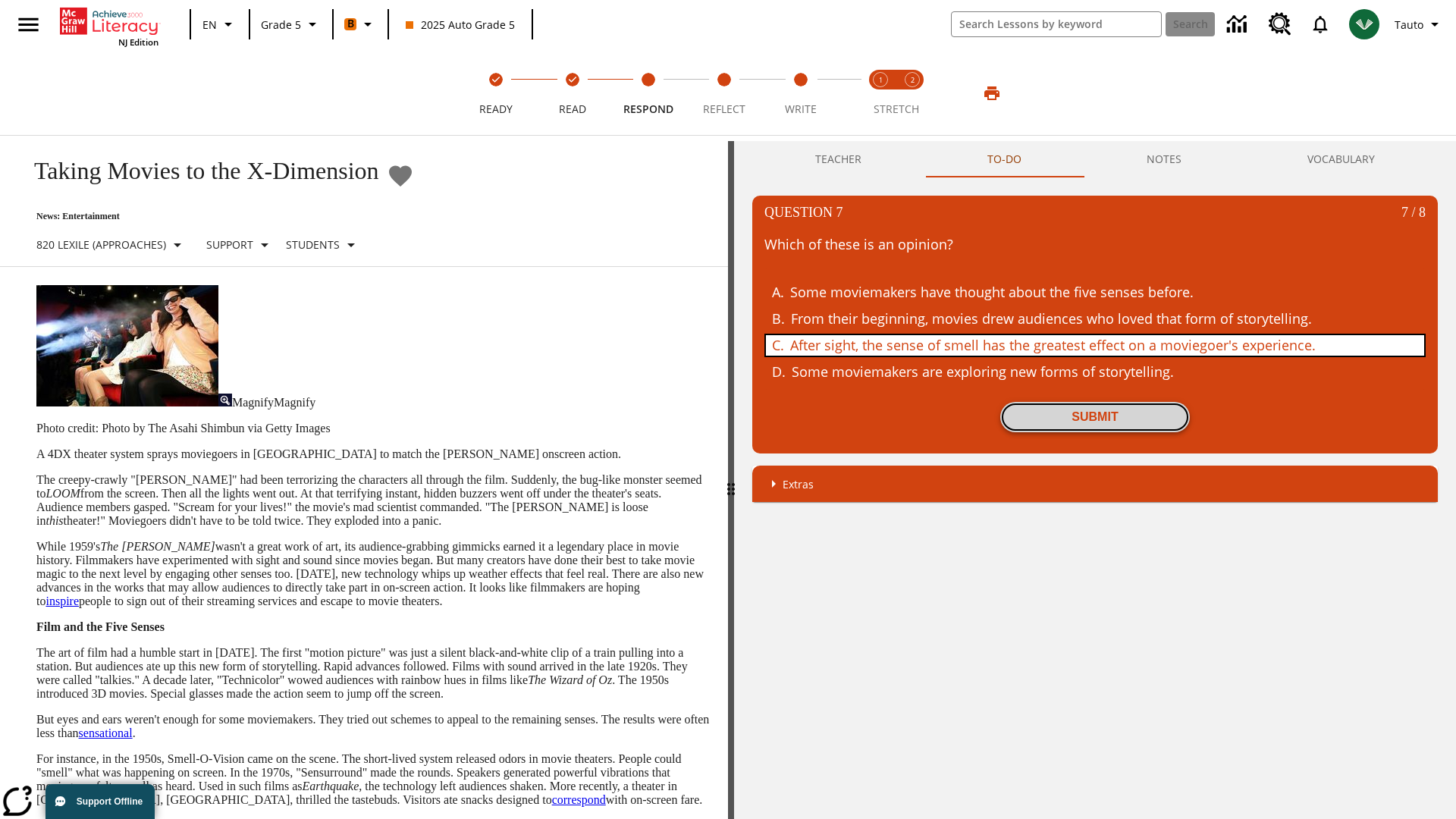
click at [1095, 417] on button "Submit" at bounding box center [1095, 416] width 189 height 30
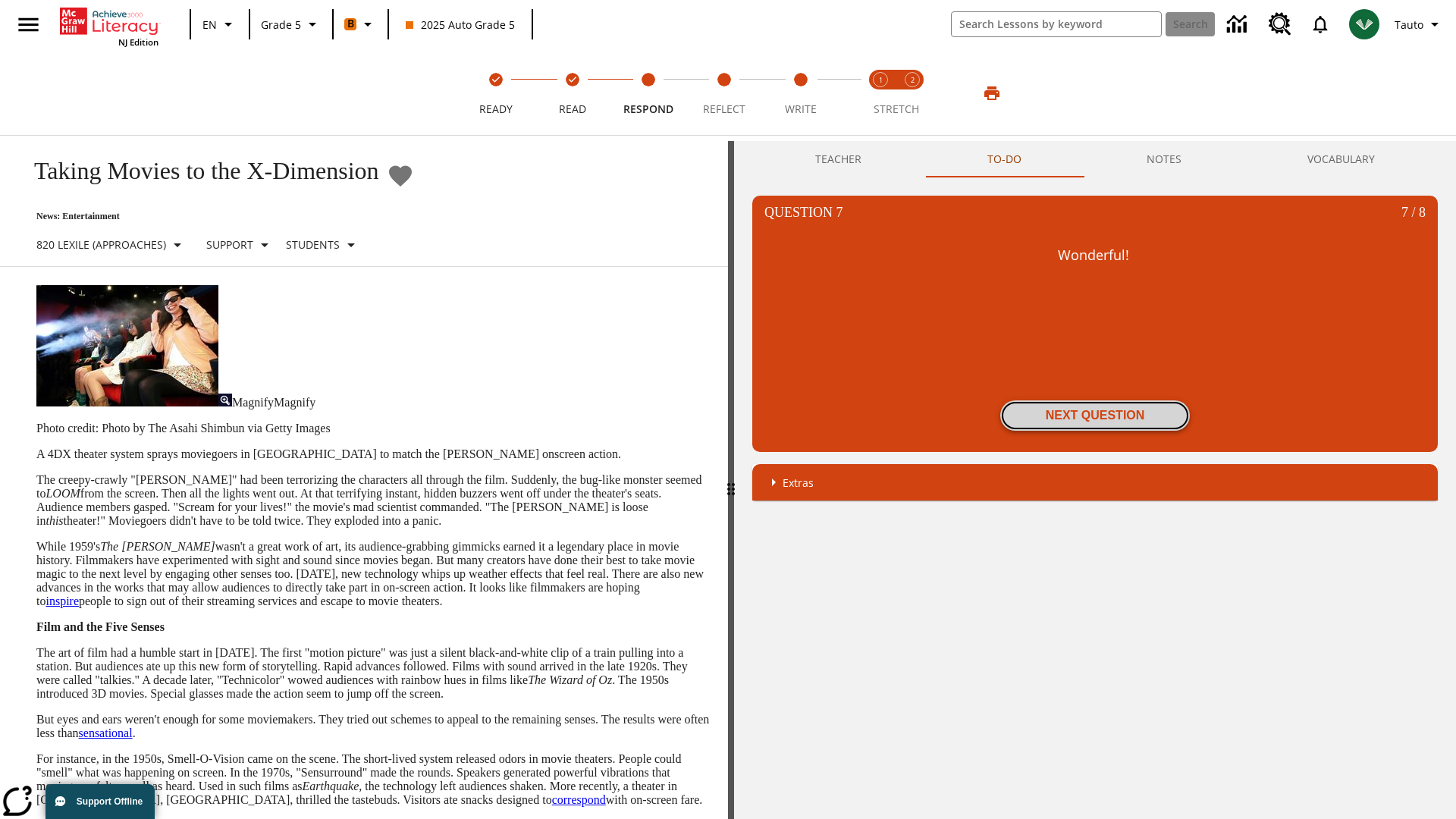
click at [1095, 415] on button "Next Question" at bounding box center [1095, 415] width 189 height 30
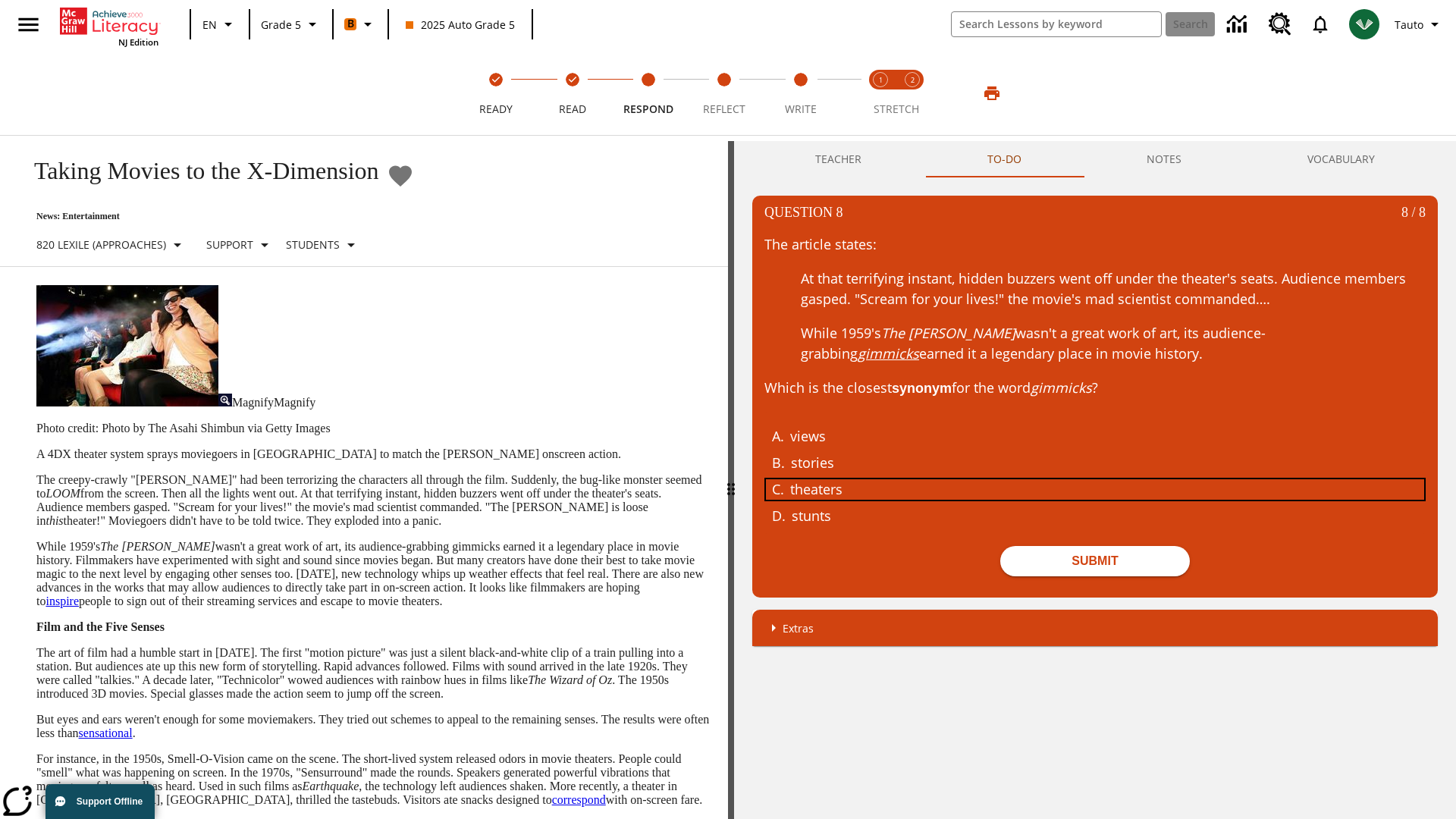
click at [1095, 488] on div "theaters" at bounding box center [1084, 489] width 586 height 20
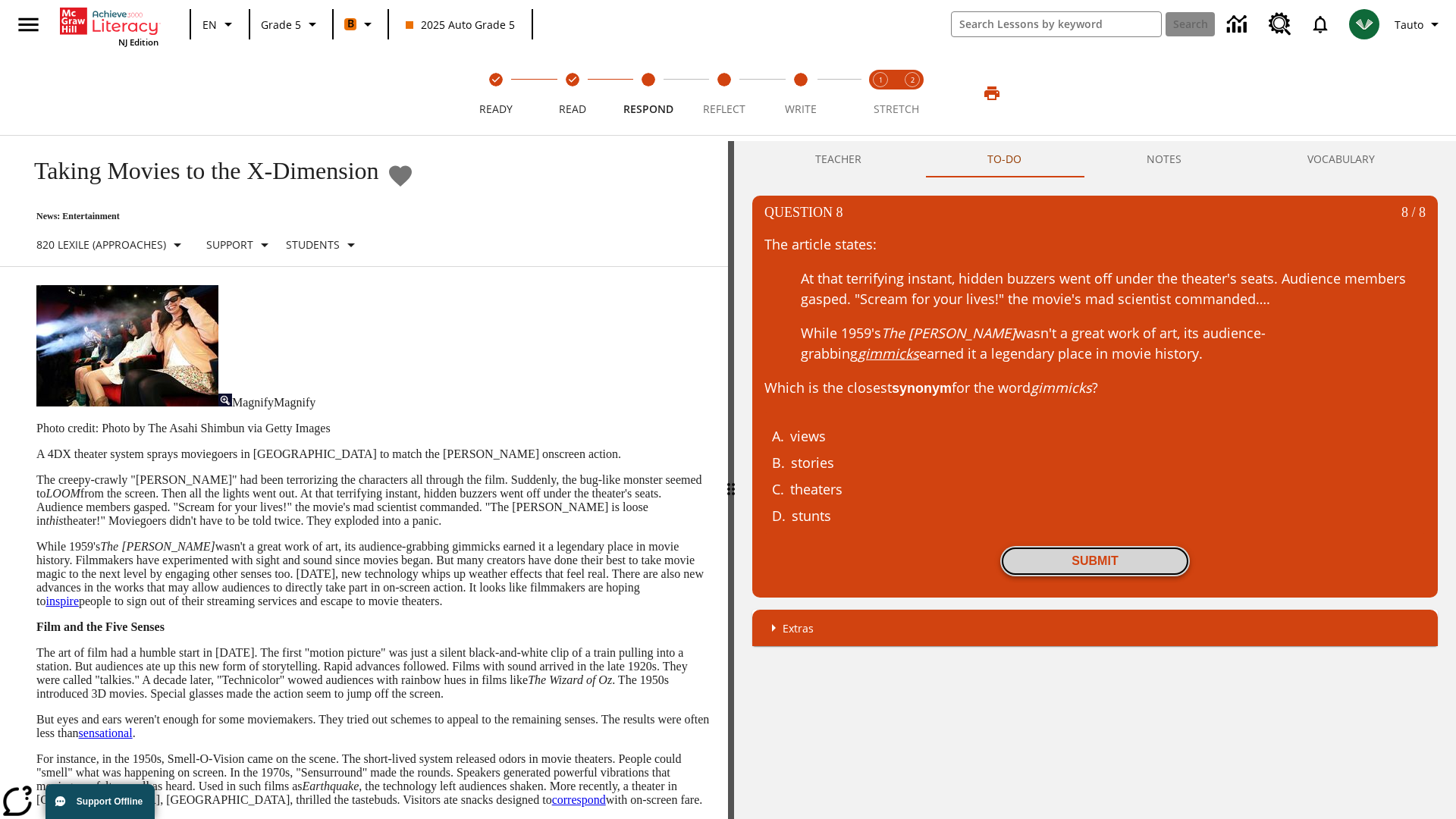
click at [1095, 560] on button "Submit" at bounding box center [1095, 560] width 189 height 30
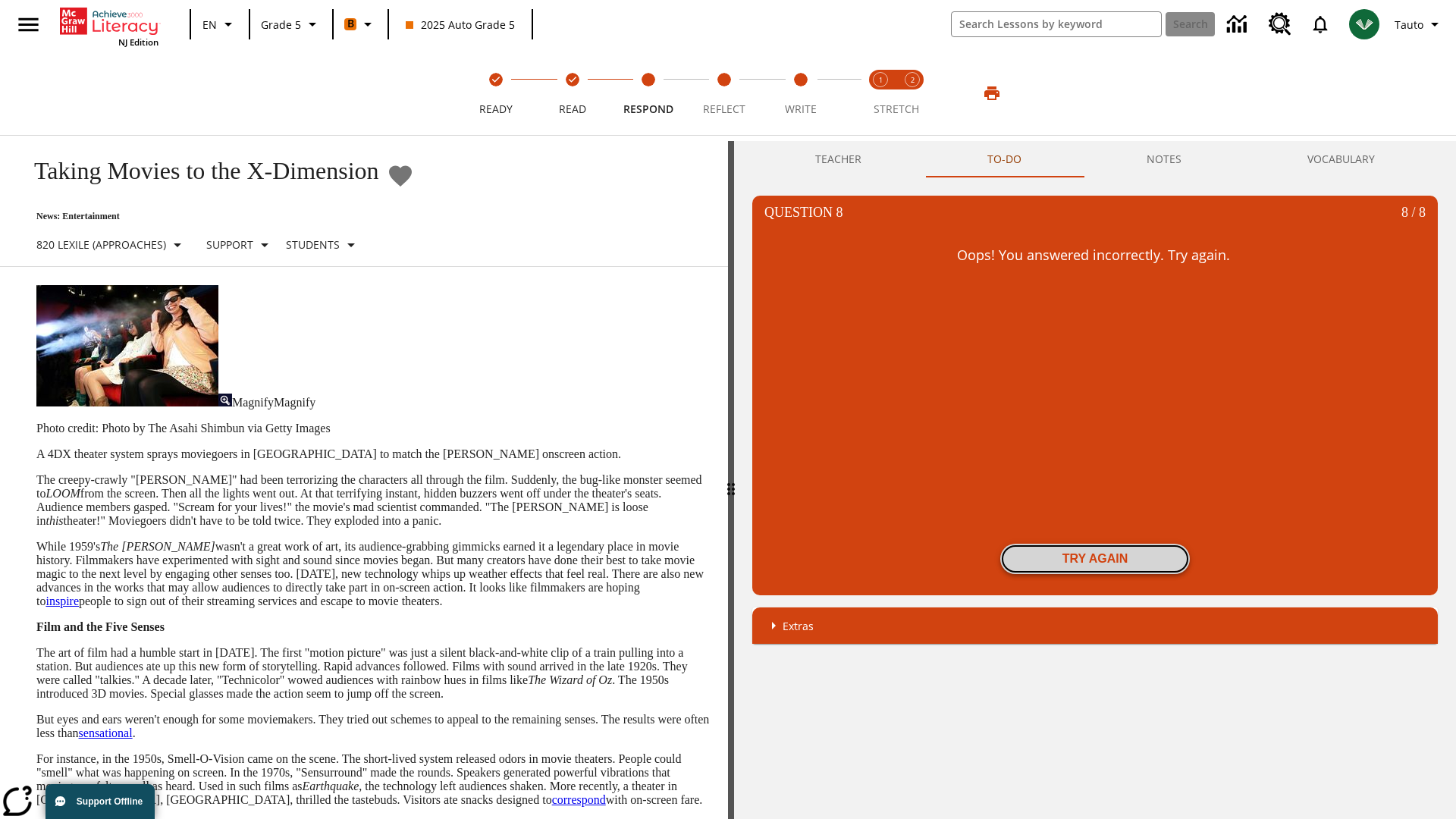
click at [1095, 559] on button "Try again" at bounding box center [1095, 558] width 189 height 30
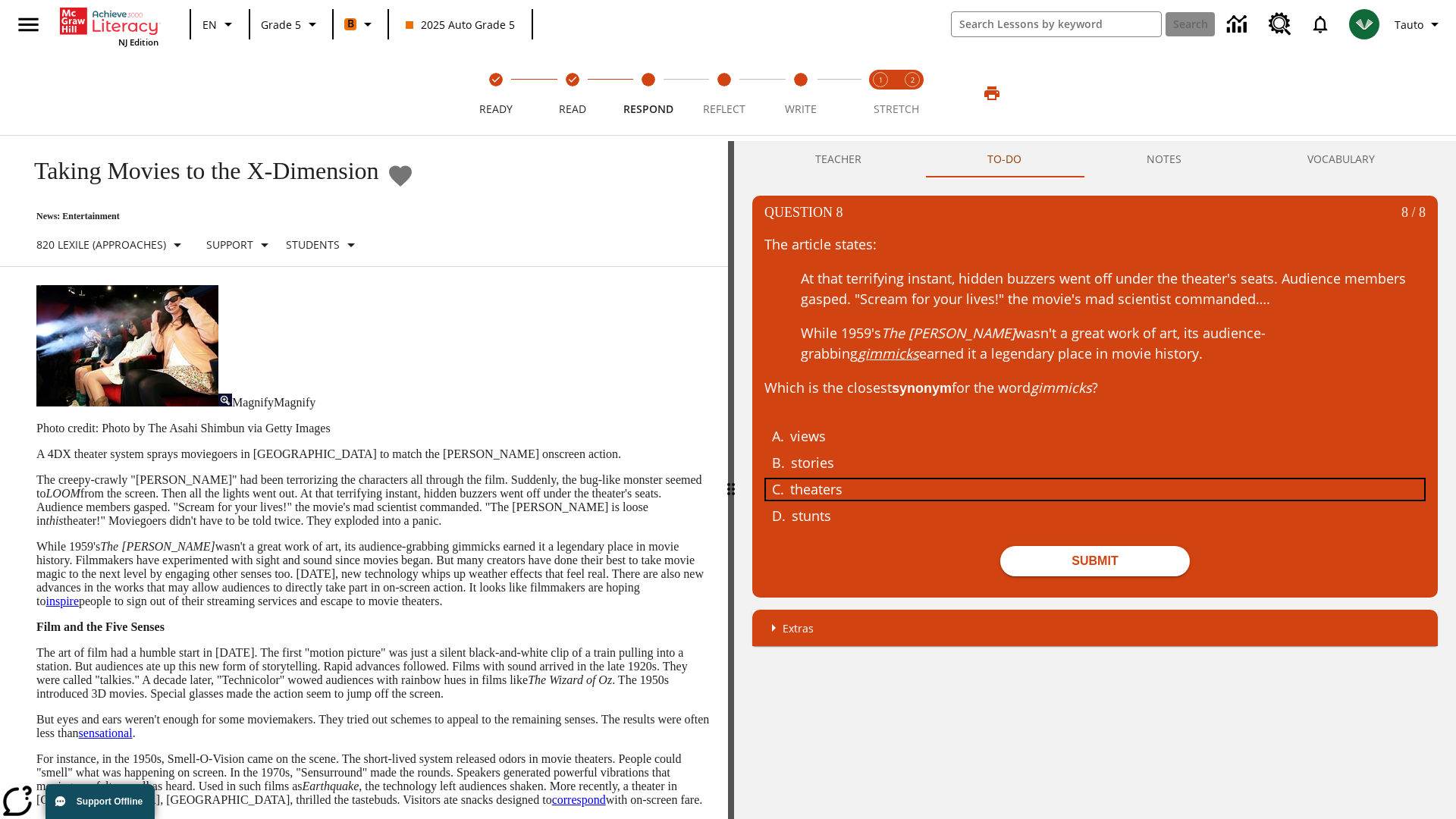
click at [1095, 488] on div "theaters" at bounding box center [1084, 489] width 586 height 20
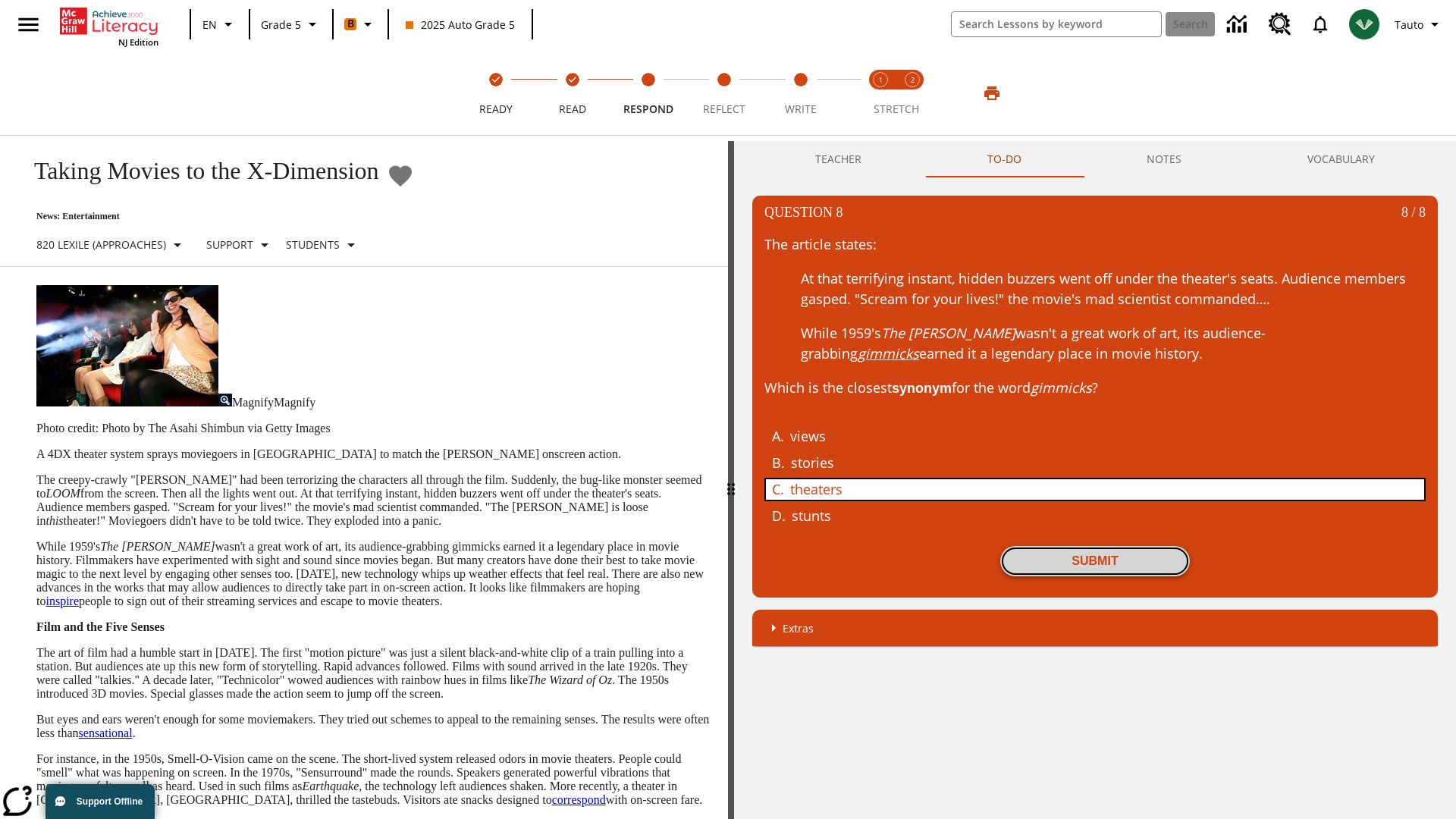
click at [1095, 560] on button "Submit" at bounding box center [1095, 560] width 189 height 30
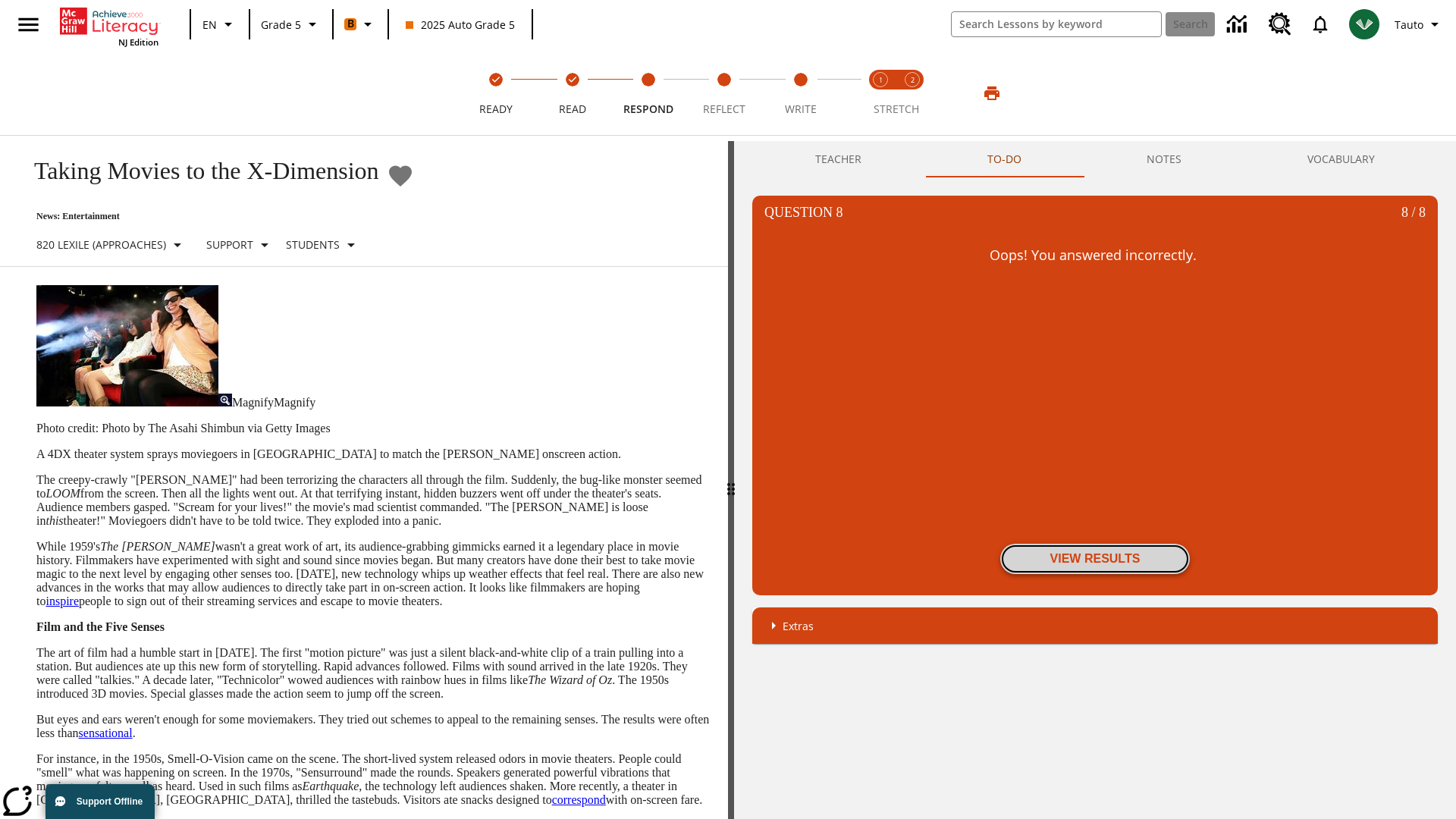
click at [1095, 559] on button "View Results" at bounding box center [1095, 558] width 189 height 30
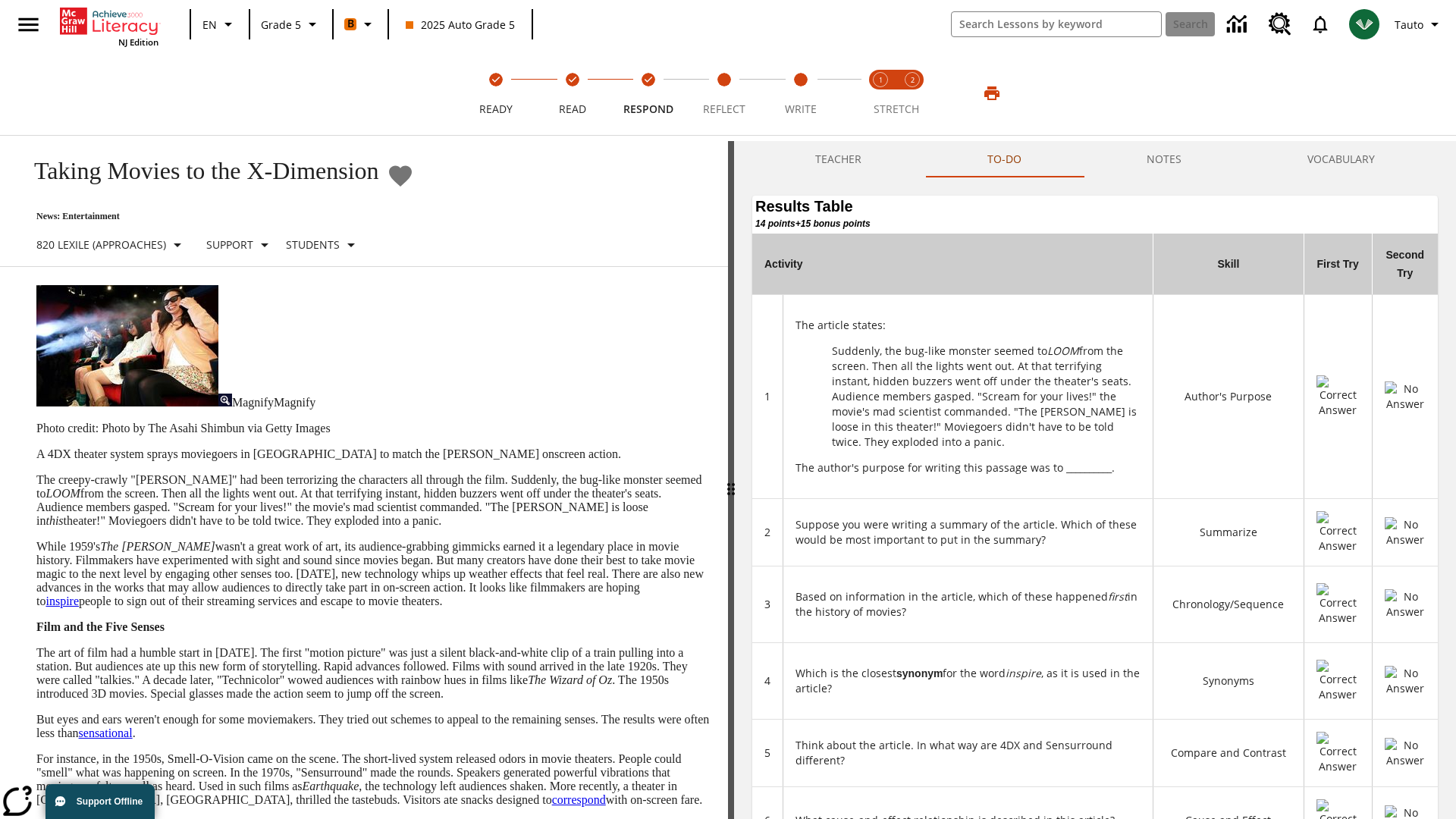
scroll to position [415, 0]
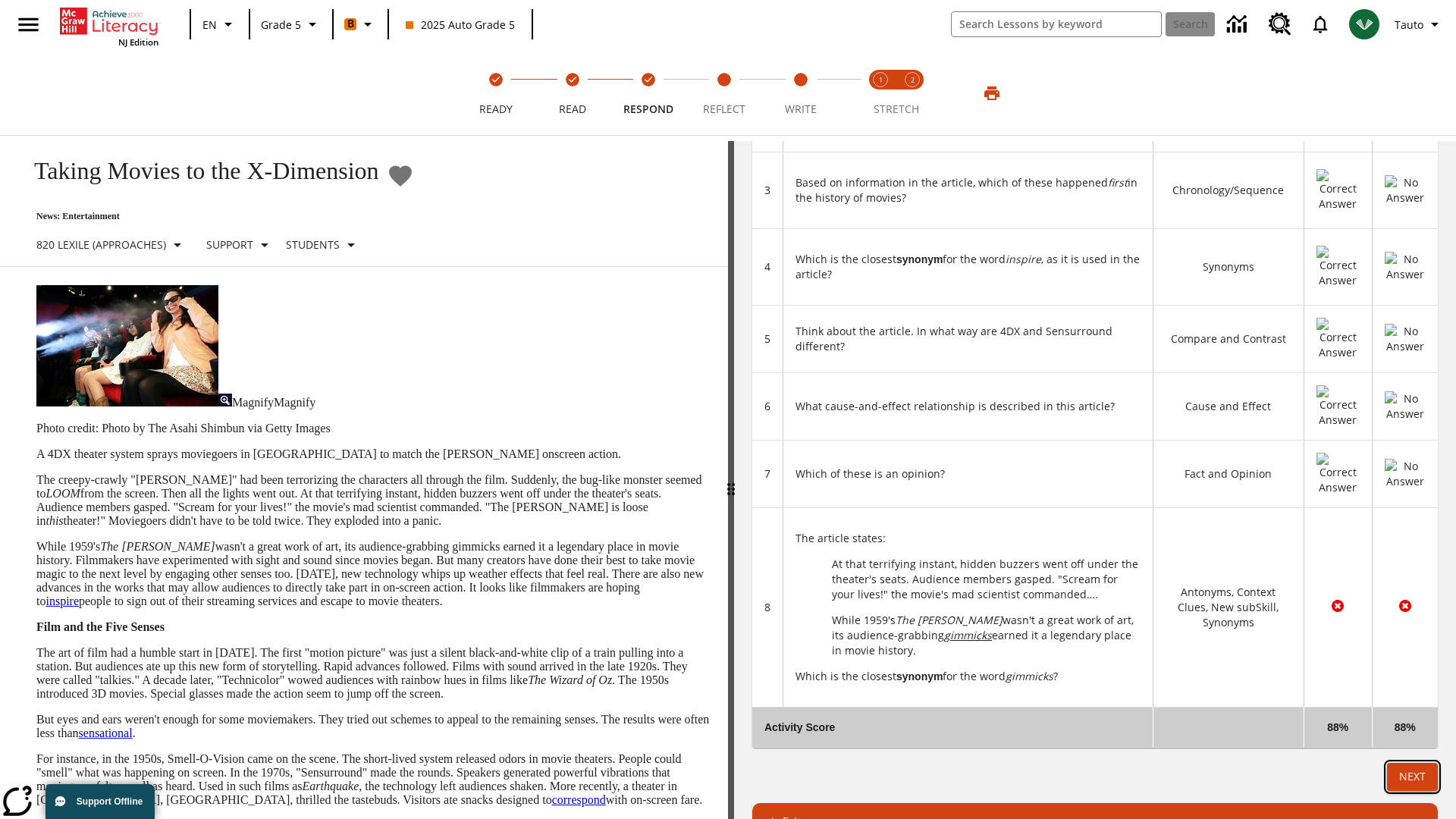
click at [1411, 763] on button "Next" at bounding box center [1412, 777] width 51 height 28
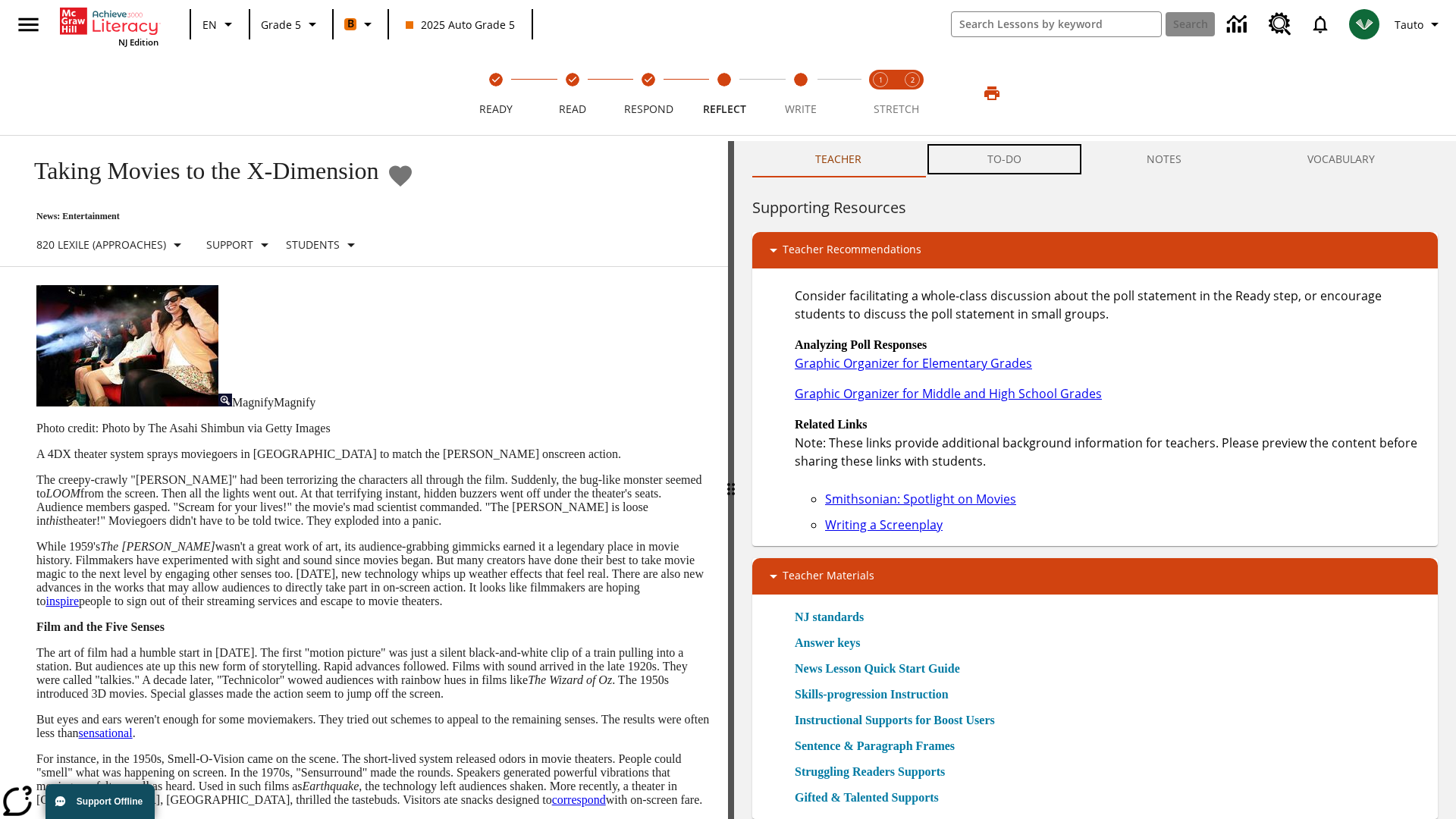
click at [1004, 159] on button "TO-DO" at bounding box center [1004, 159] width 160 height 36
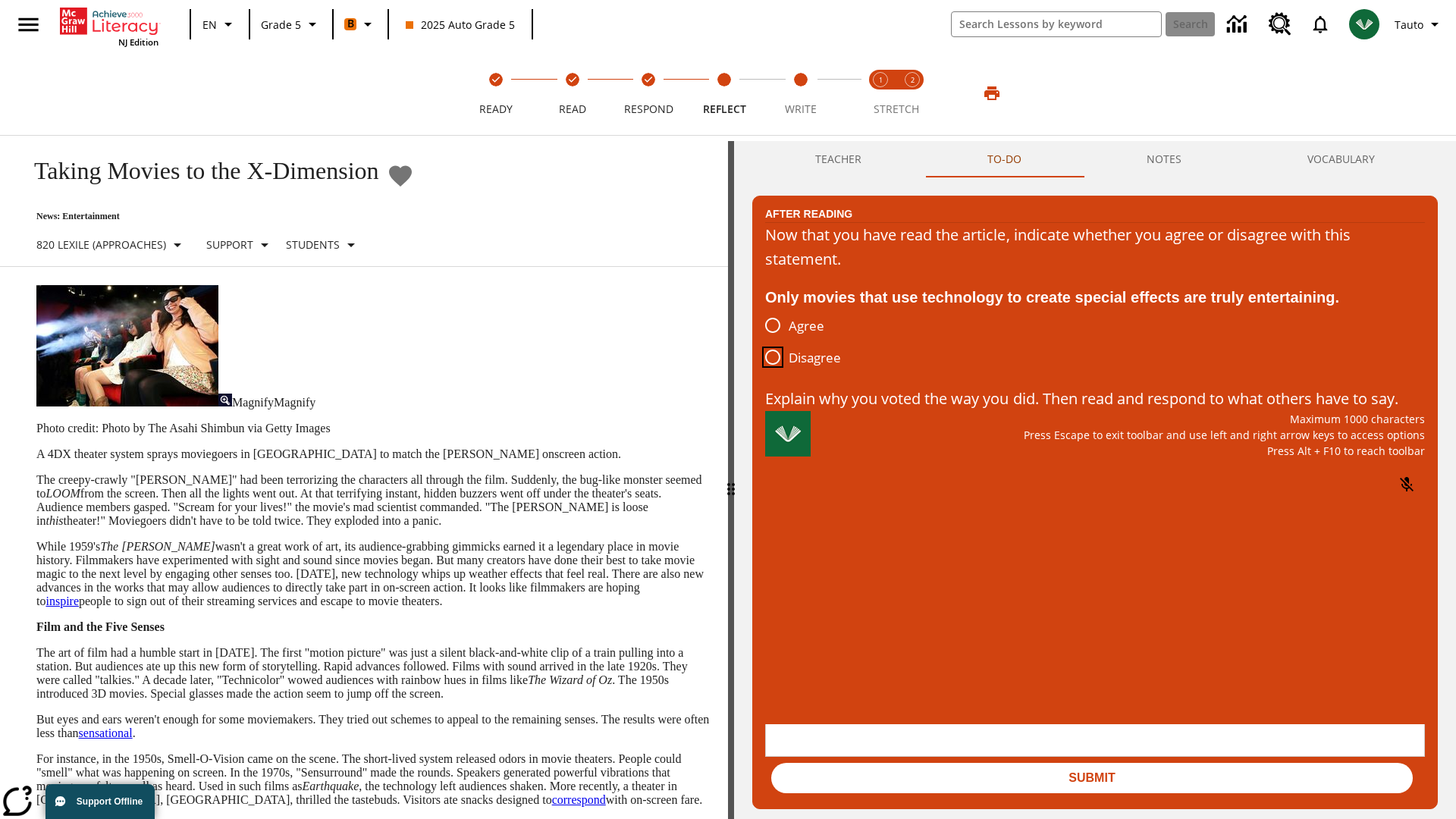
click at [772, 358] on input "Disagree" at bounding box center [772, 357] width 32 height 32
radio input "true"
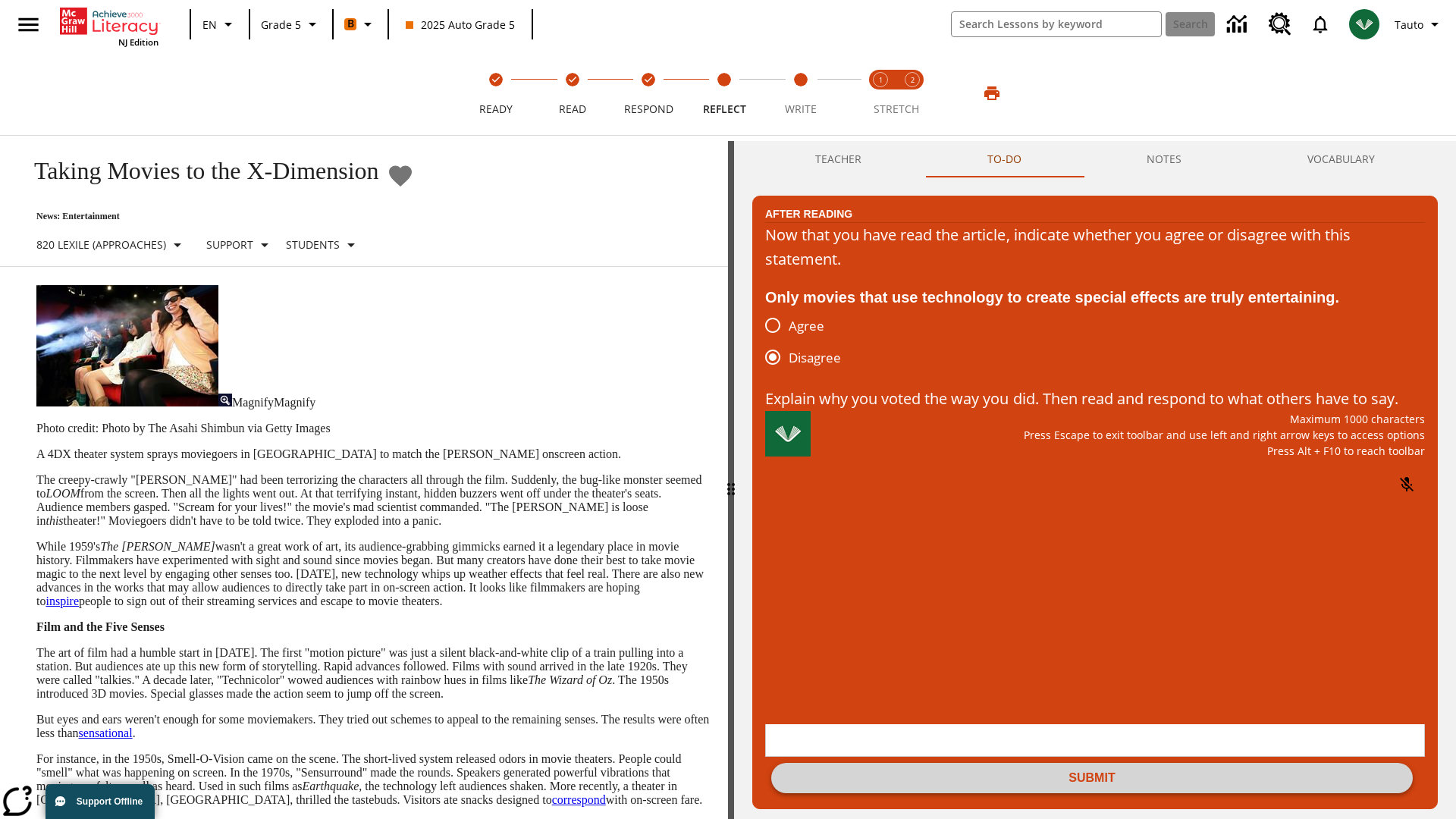
click at [1092, 763] on button "Submit" at bounding box center [1092, 778] width 641 height 30
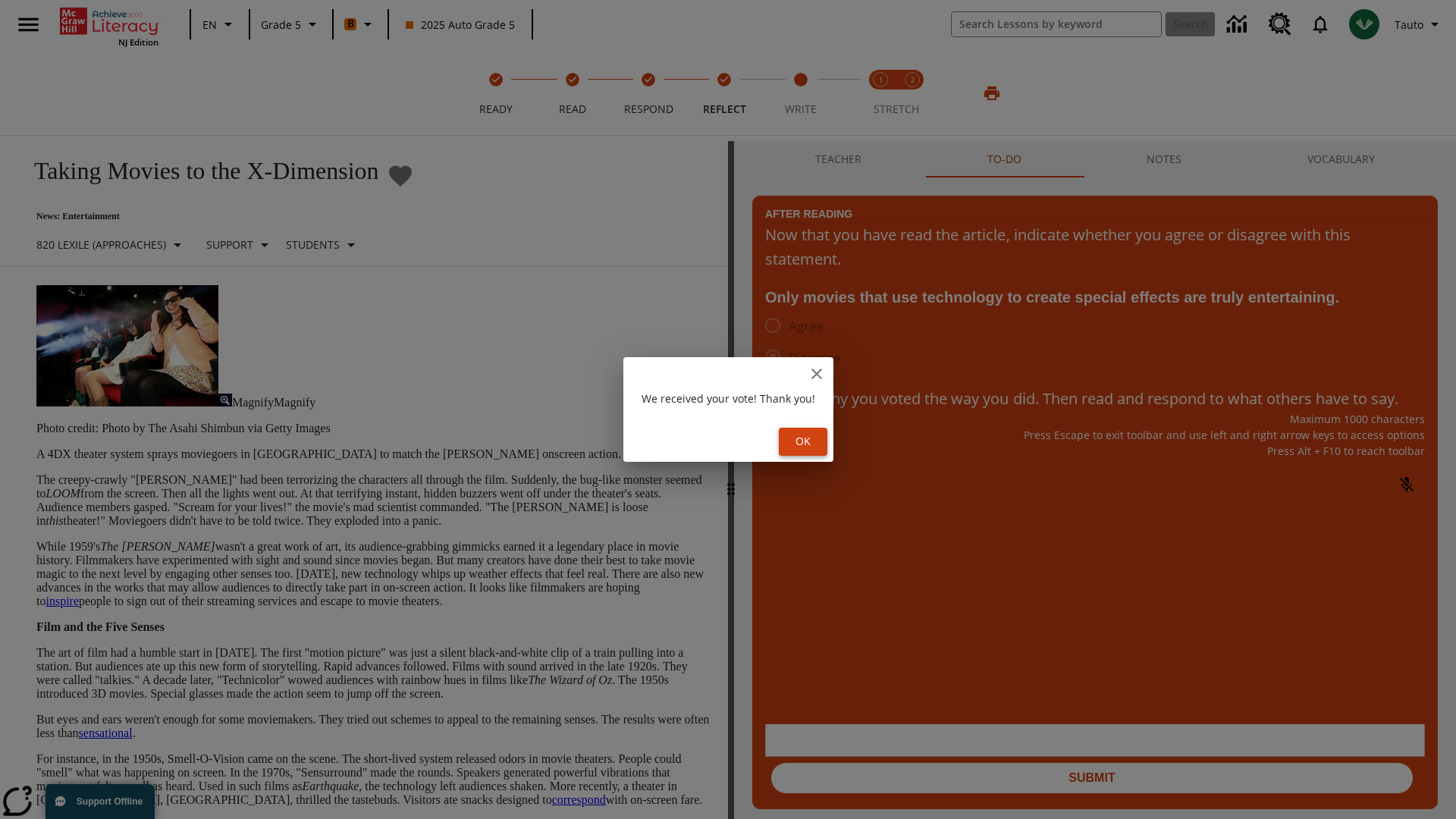
click at [805, 442] on button "Ok" at bounding box center [802, 442] width 48 height 28
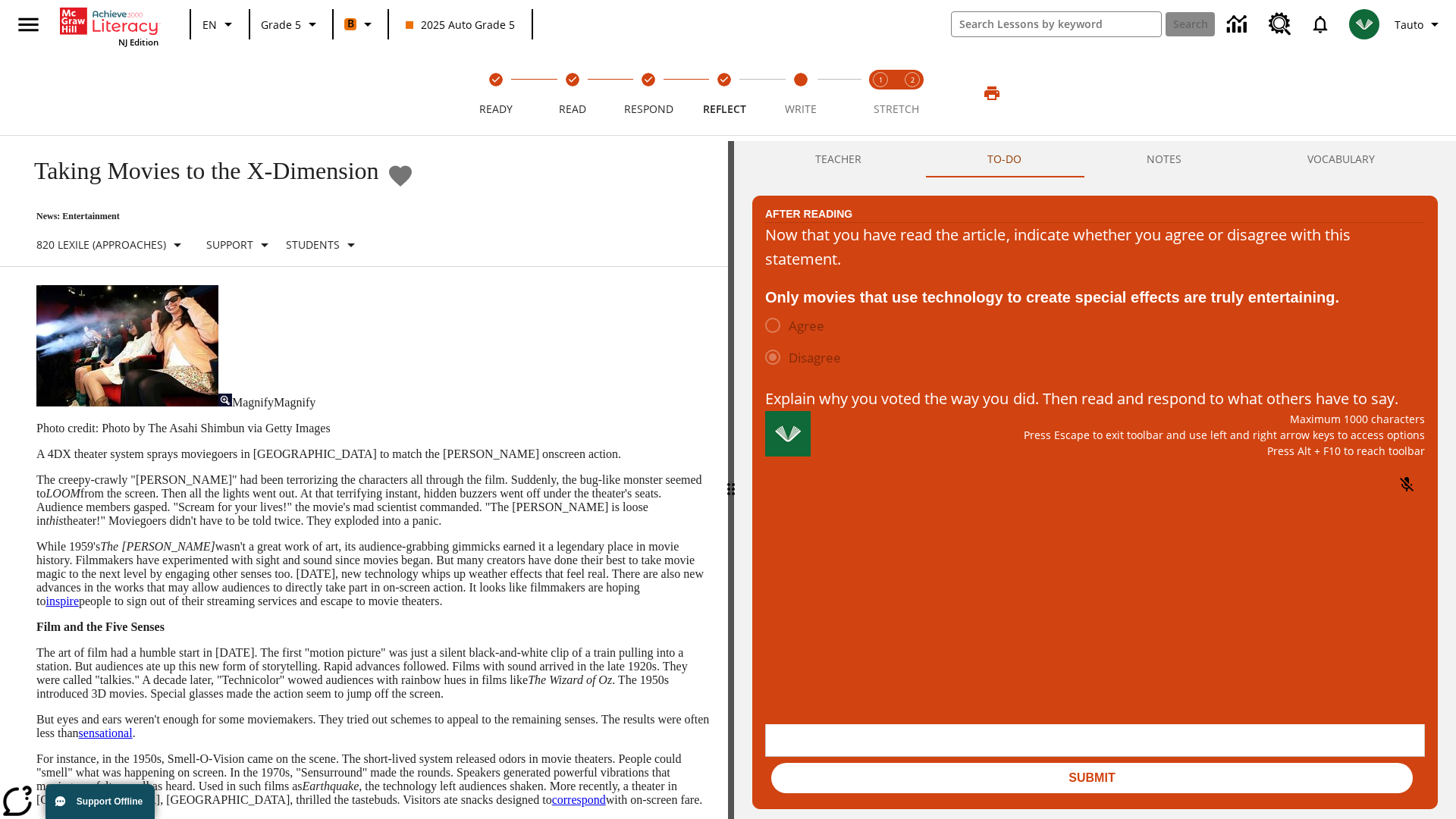
scroll to position [24, 0]
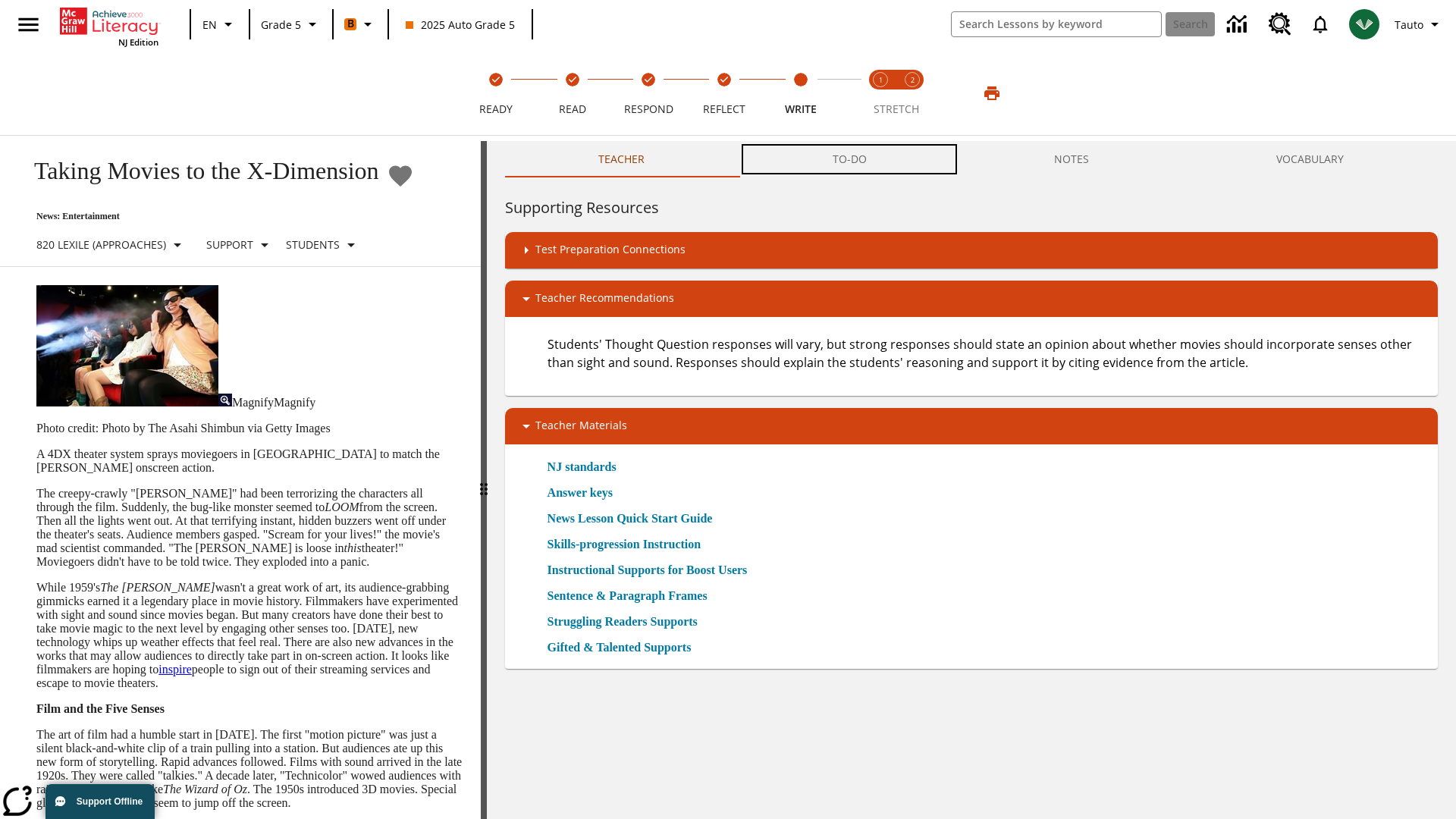
scroll to position [1, 0]
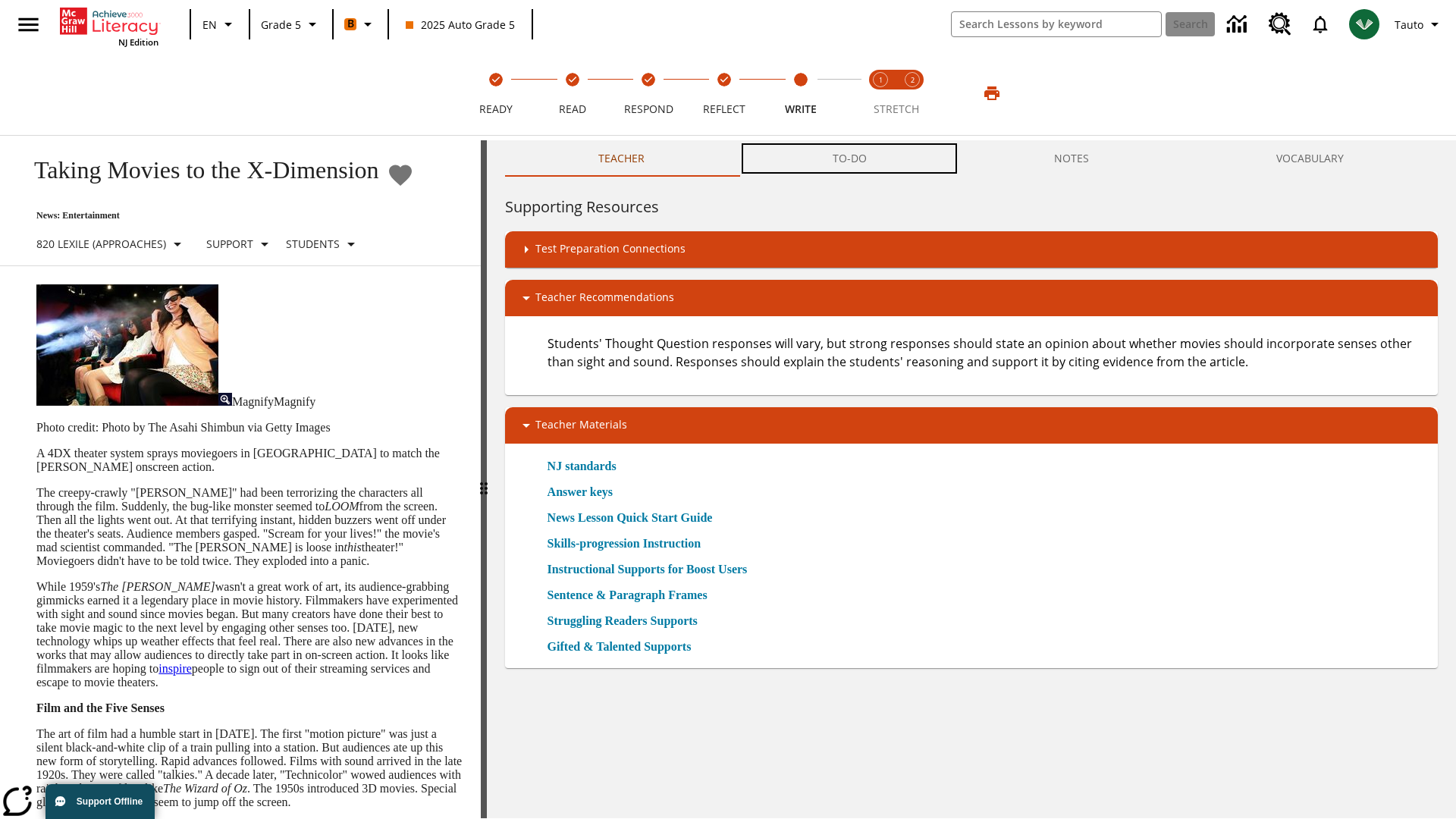
click at [850, 159] on button "TO-DO" at bounding box center [849, 159] width 221 height 36
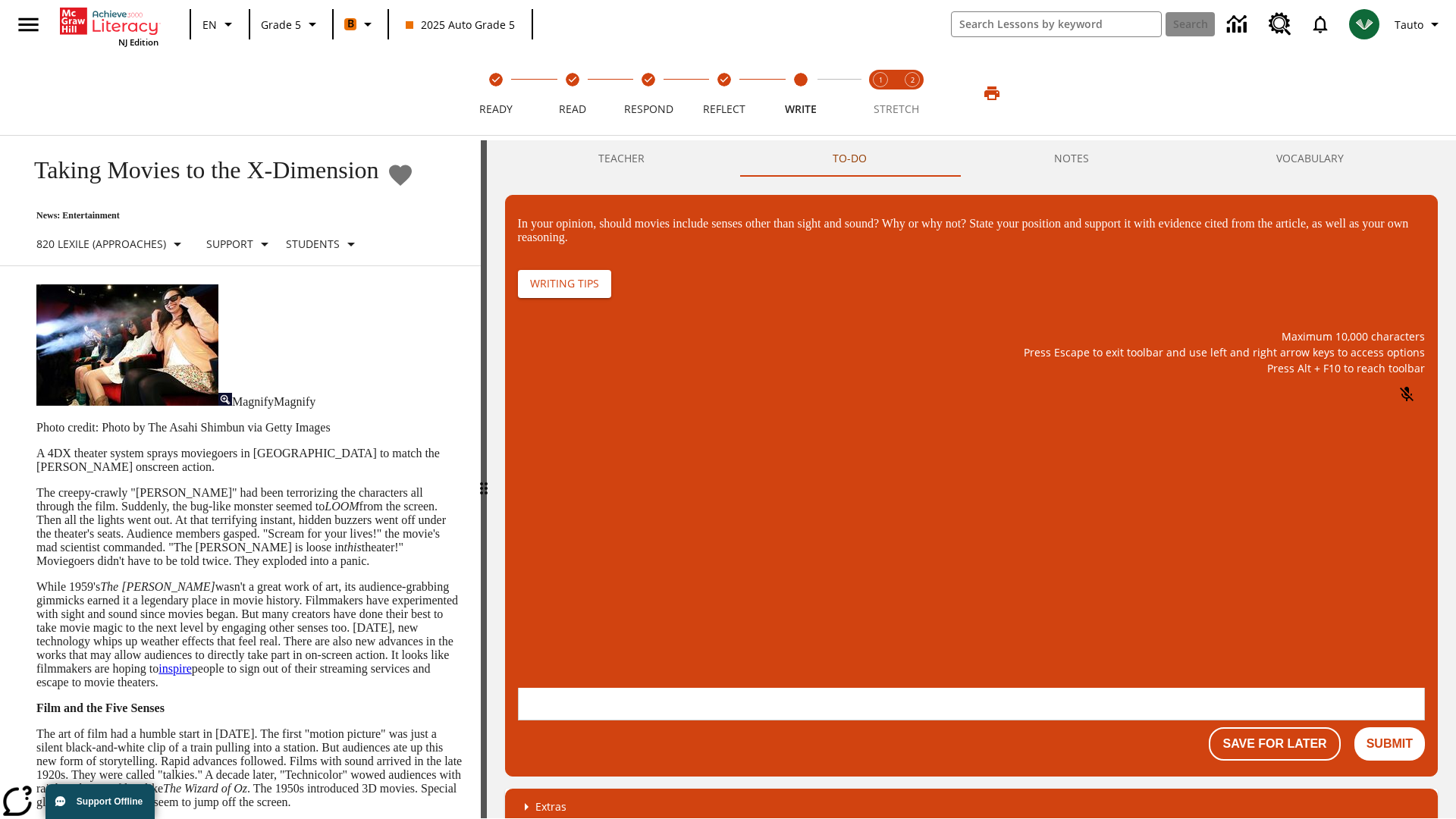
scroll to position [0, 0]
click at [738, 591] on p "\a\9In your opinion, should movies include senses other than sight and sound? W…" at bounding box center [630, 589] width 215 height 14
click at [1390, 727] on button "Submit" at bounding box center [1389, 743] width 70 height 34
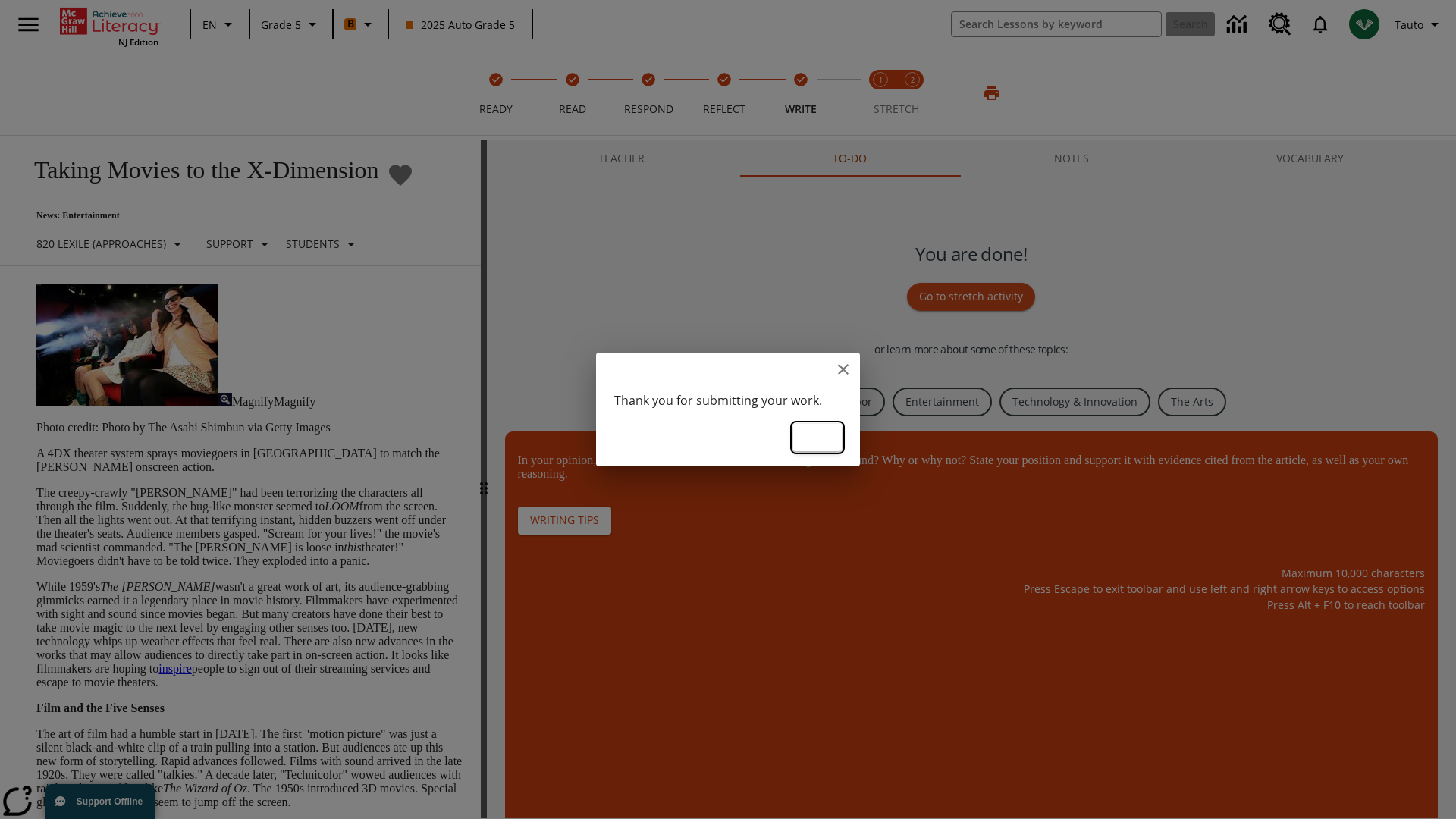
click at [818, 436] on button "Ok" at bounding box center [817, 437] width 48 height 28
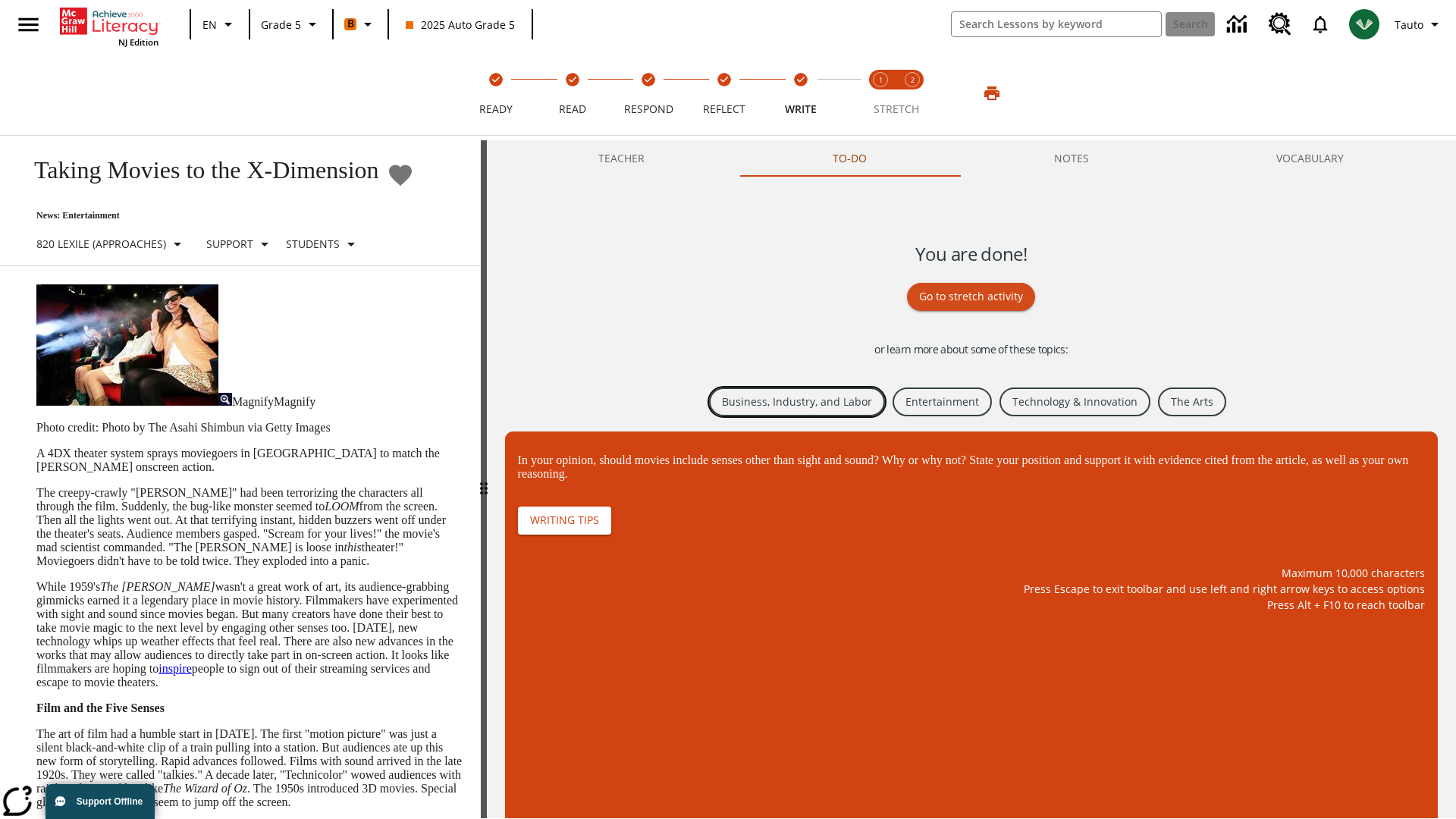
click at [795, 401] on link "Business, Industry, and Labor" at bounding box center [796, 402] width 176 height 29
